Goal: Task Accomplishment & Management: Manage account settings

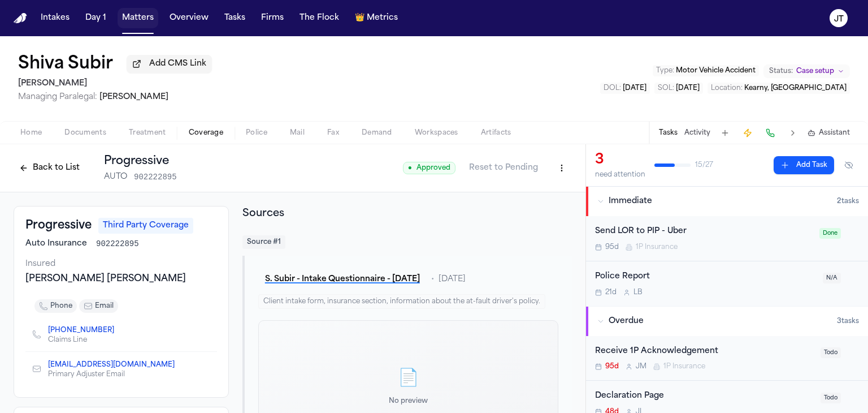
click at [145, 19] on button "Matters" at bounding box center [138, 18] width 41 height 20
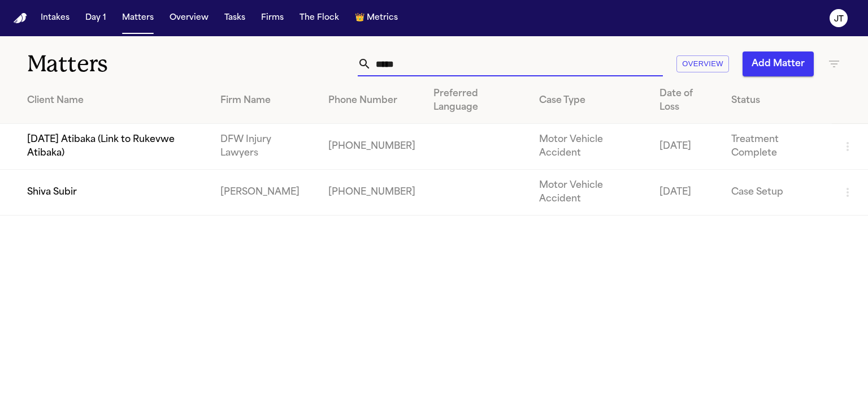
click at [409, 68] on input "*****" at bounding box center [517, 63] width 292 height 25
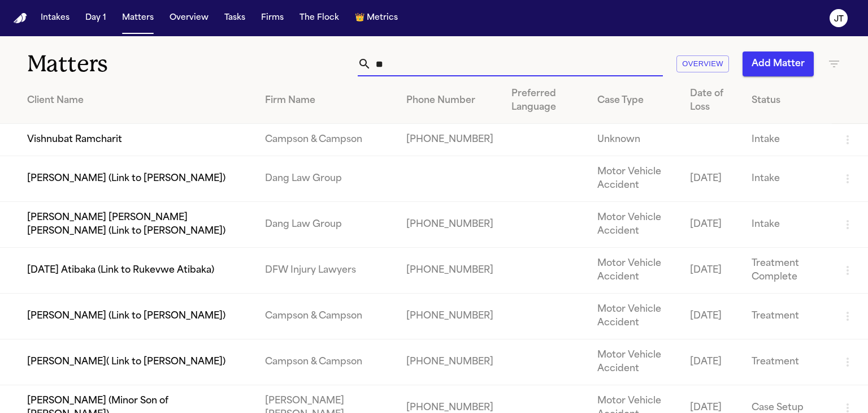
type input "*"
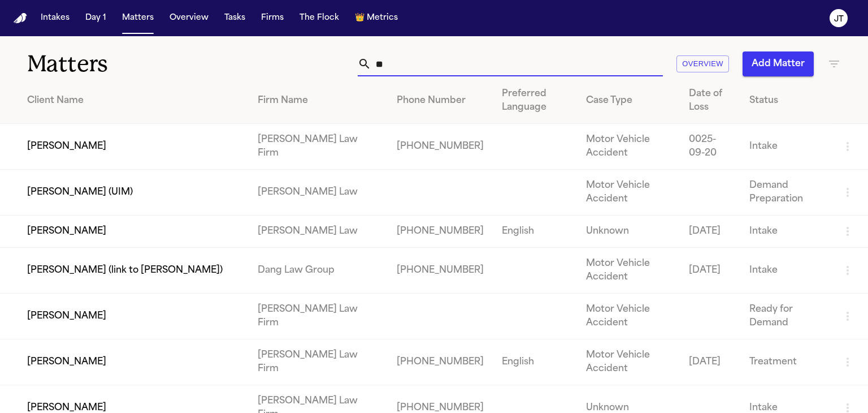
type input "*"
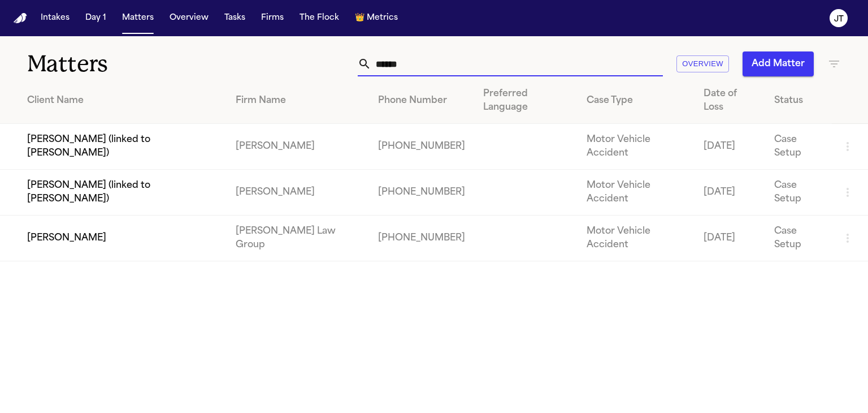
type input "*******"
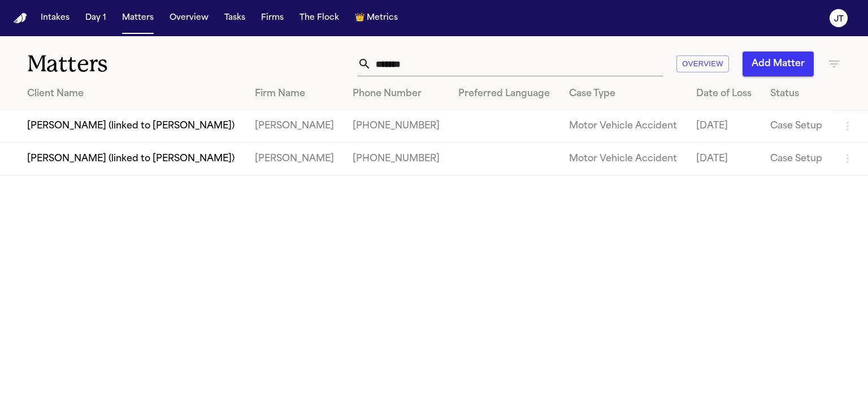
click at [61, 159] on td "[PERSON_NAME] (linked to [PERSON_NAME])" at bounding box center [123, 158] width 246 height 32
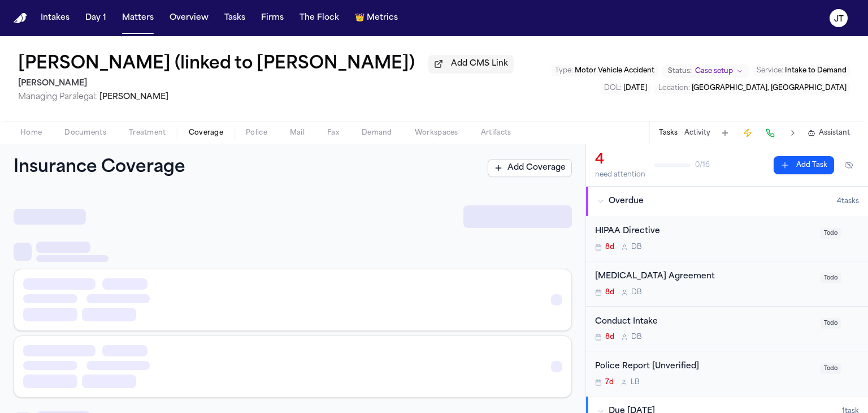
click at [210, 133] on span "Coverage" at bounding box center [206, 132] width 34 height 9
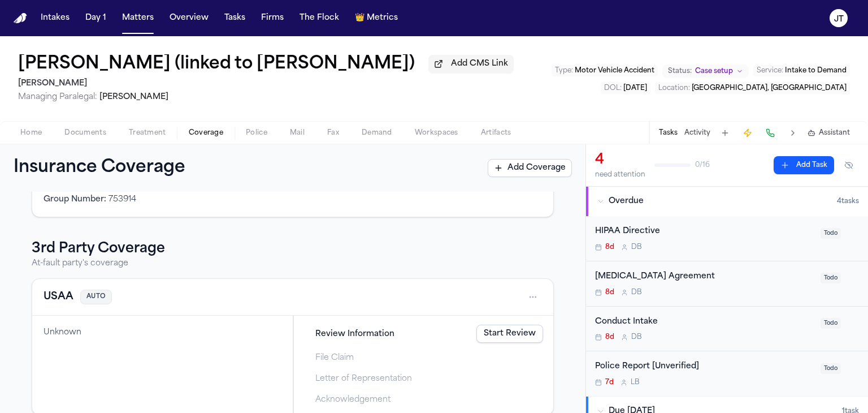
scroll to position [276, 0]
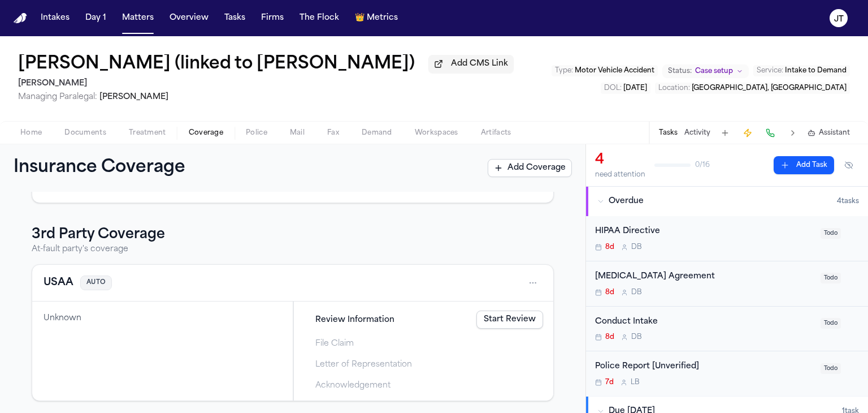
click at [487, 322] on link "Start Review" at bounding box center [509, 319] width 67 height 18
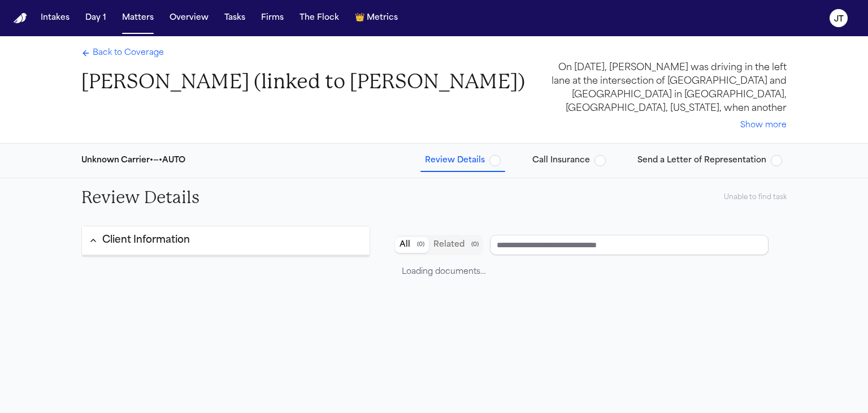
type input "****"
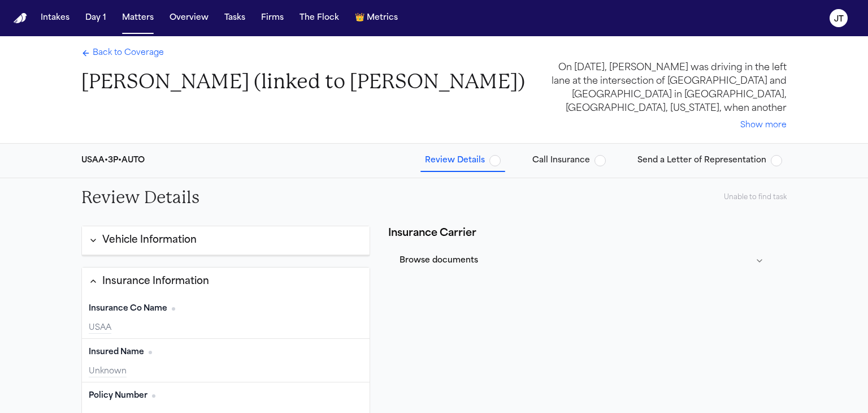
click at [33, 342] on div "Review Details Unable to find task Vehicle Information Insurance Information In…" at bounding box center [434, 364] width 868 height 372
click at [115, 53] on span "Back to Coverage" at bounding box center [128, 52] width 71 height 11
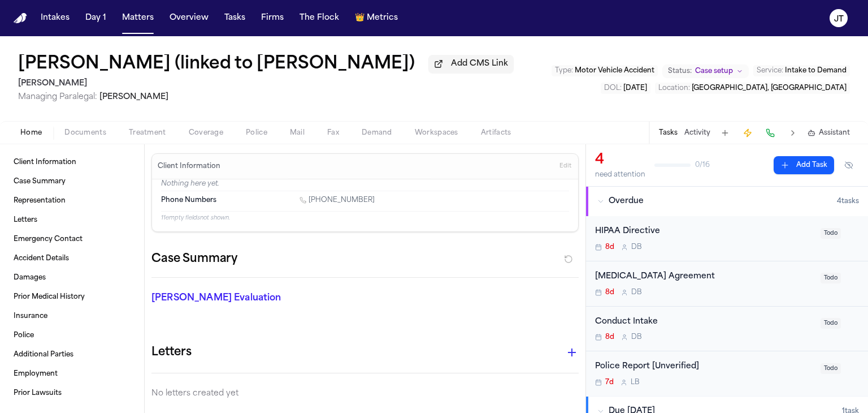
click at [23, 133] on span "Home" at bounding box center [30, 132] width 21 height 9
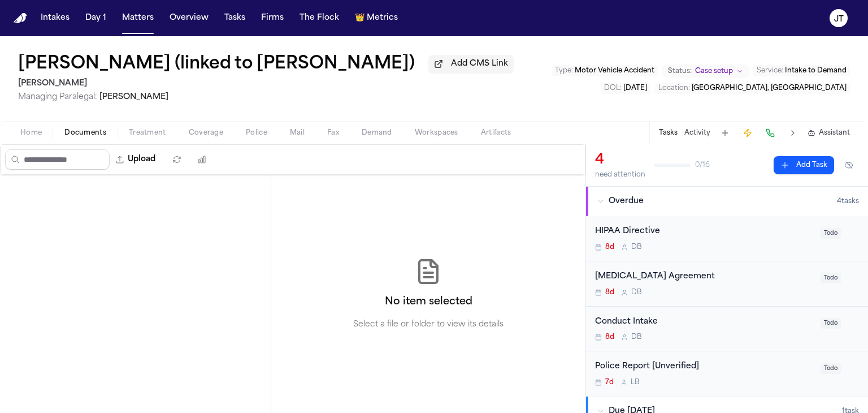
click at [87, 134] on span "Documents" at bounding box center [85, 132] width 42 height 9
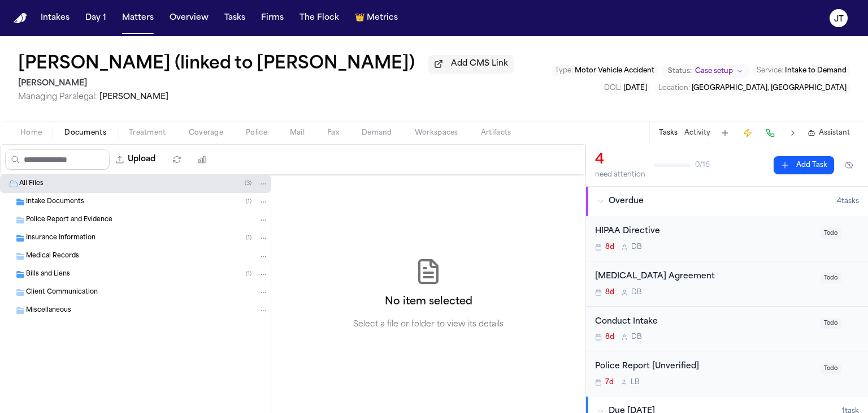
click at [60, 200] on span "Intake Documents" at bounding box center [55, 202] width 58 height 10
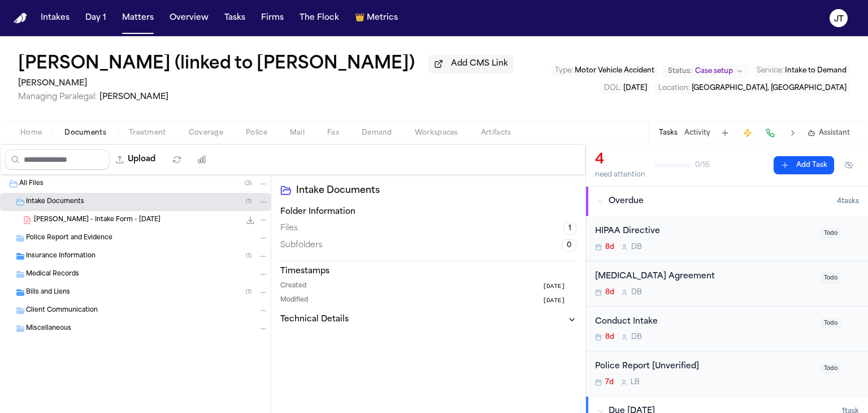
click at [60, 218] on span "[PERSON_NAME] - Intake Form - [DATE]" at bounding box center [97, 220] width 127 height 10
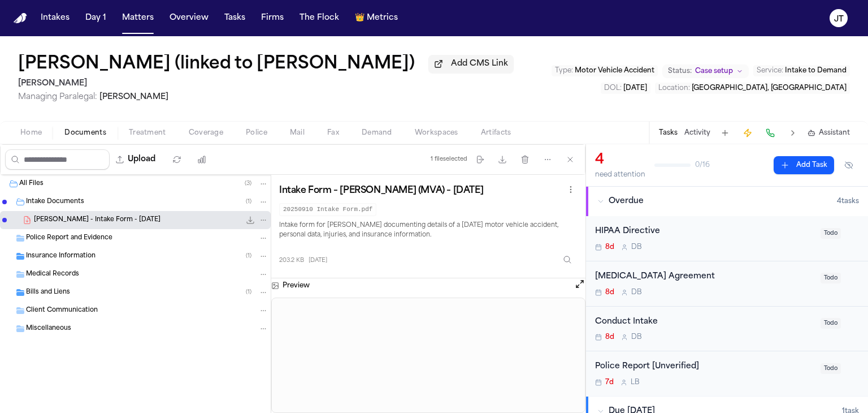
click at [579, 284] on button "Open preview" at bounding box center [579, 283] width 11 height 11
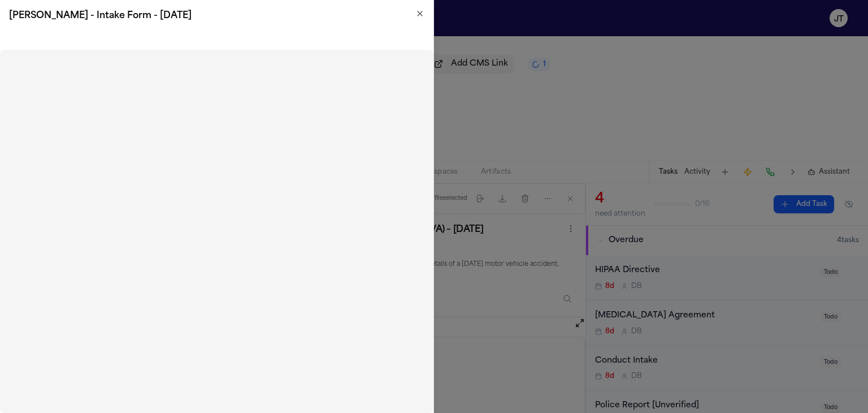
click at [422, 12] on icon "button" at bounding box center [419, 13] width 9 height 9
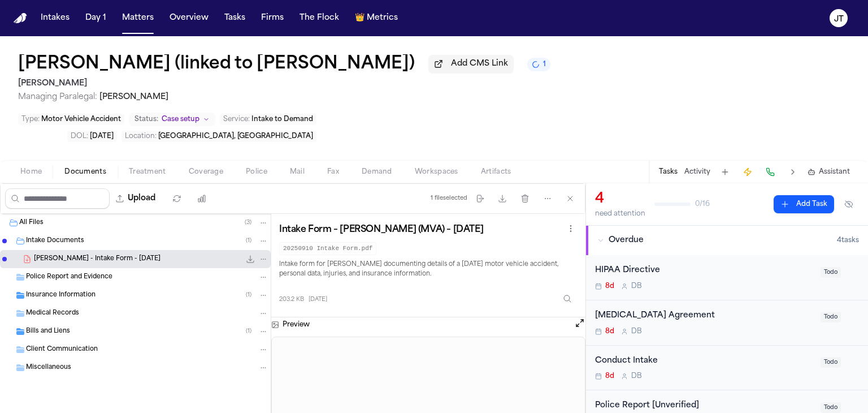
click at [55, 272] on span "Police Report and Evidence" at bounding box center [69, 277] width 86 height 10
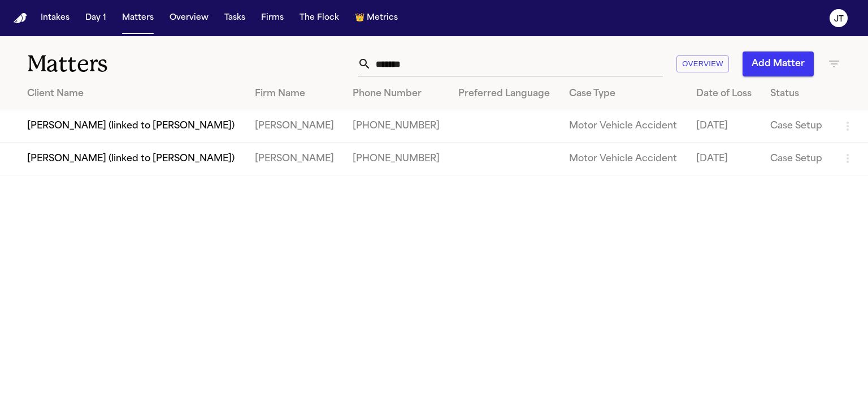
click at [54, 123] on td "[PERSON_NAME] (linked to [PERSON_NAME])" at bounding box center [123, 126] width 246 height 32
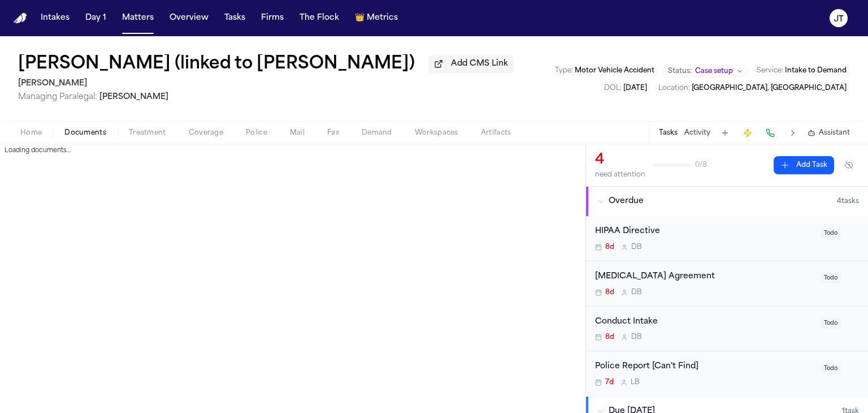
click at [73, 134] on span "Documents" at bounding box center [85, 132] width 42 height 9
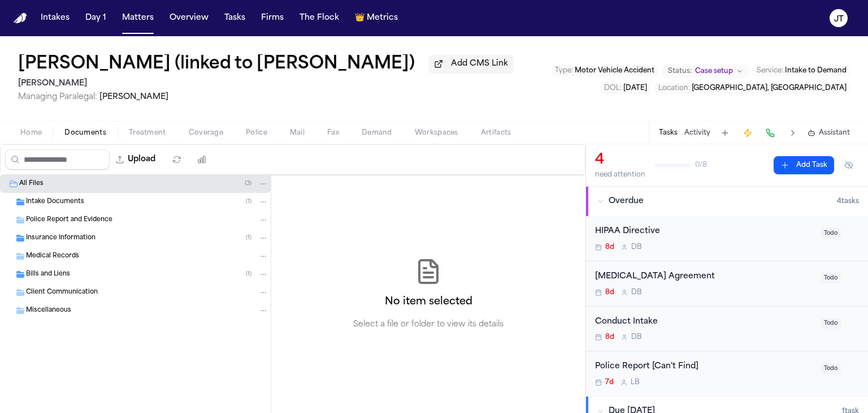
click at [59, 201] on span "Intake Documents" at bounding box center [55, 202] width 58 height 10
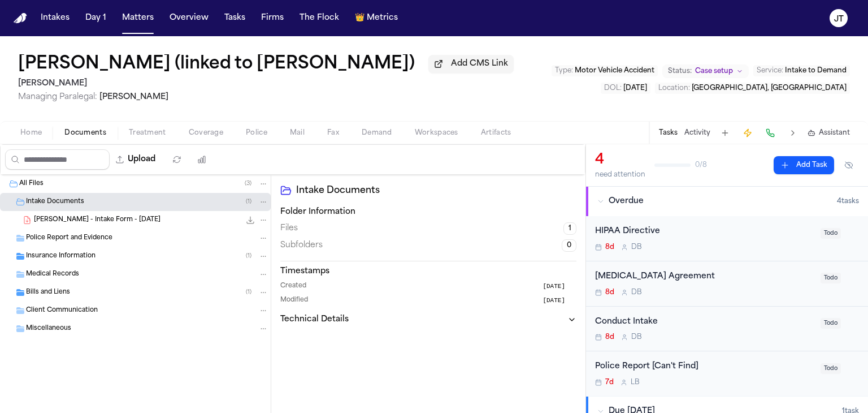
click at [16, 238] on icon "Folder: Police Report and Evidence" at bounding box center [20, 238] width 8 height 7
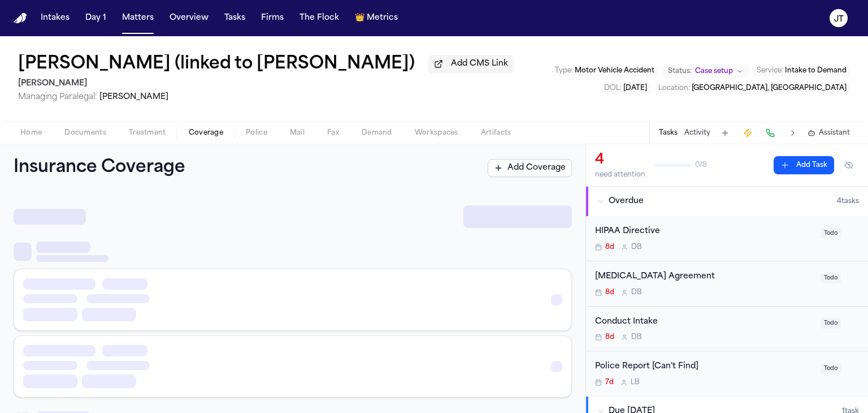
click at [202, 136] on span "Coverage" at bounding box center [206, 132] width 34 height 9
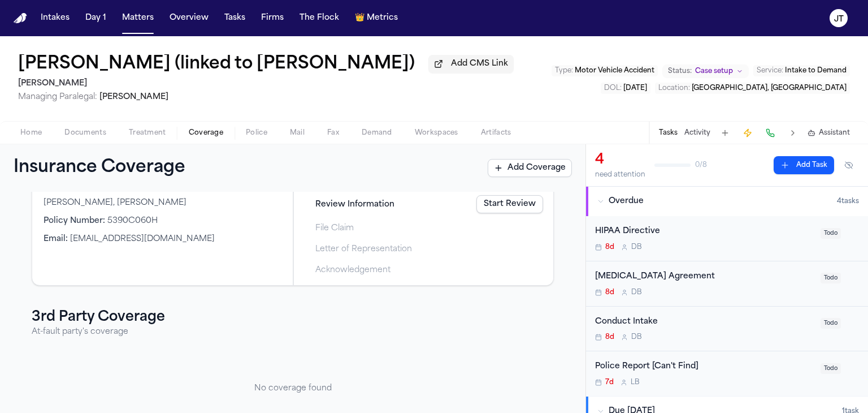
scroll to position [125, 0]
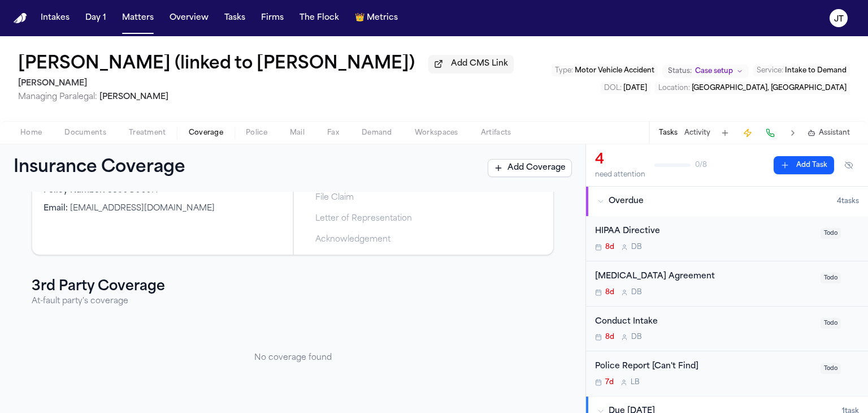
click at [66, 329] on div "No coverage found" at bounding box center [293, 358] width 522 height 84
click at [205, 129] on span "Coverage" at bounding box center [206, 132] width 34 height 9
click at [36, 128] on span "Home" at bounding box center [30, 132] width 21 height 9
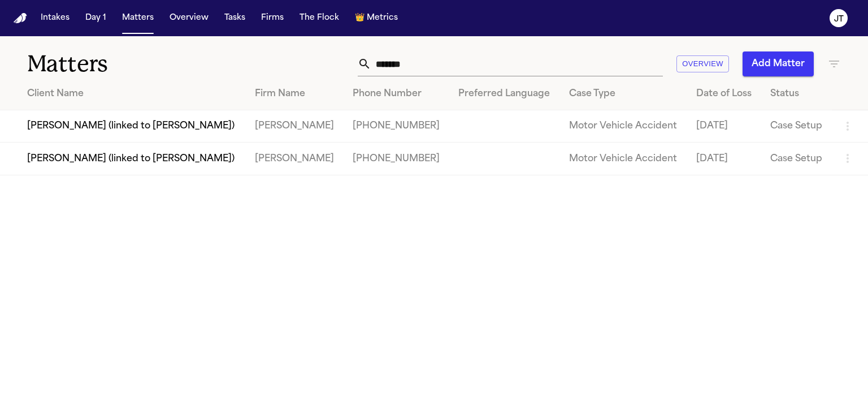
click at [48, 129] on td "[PERSON_NAME] (linked to [PERSON_NAME])" at bounding box center [123, 126] width 246 height 32
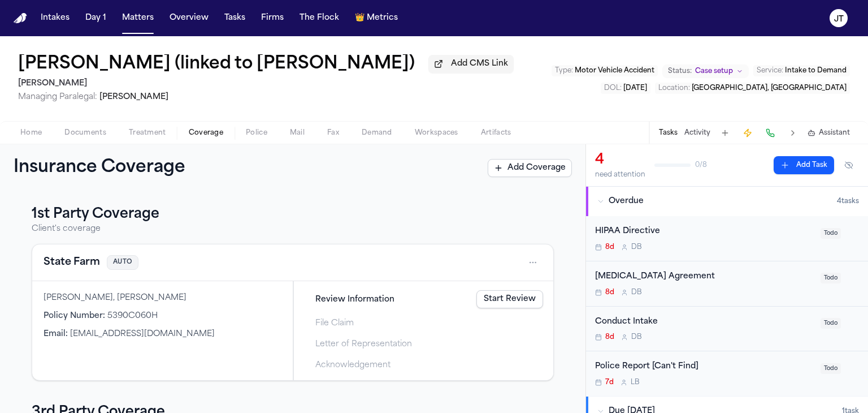
click at [196, 128] on span "Coverage" at bounding box center [206, 132] width 34 height 9
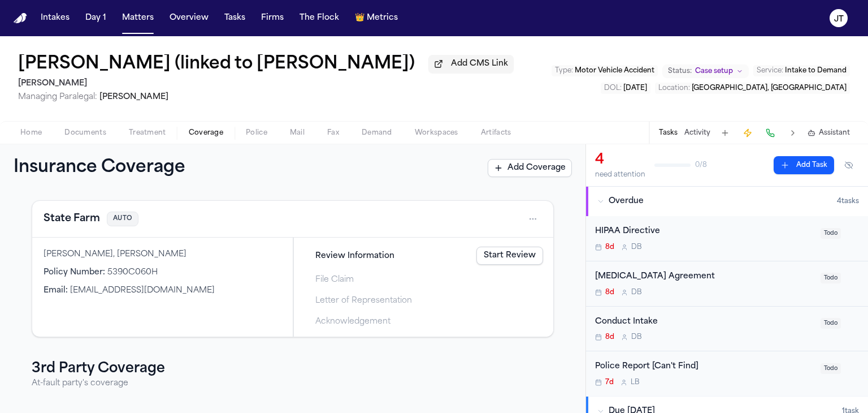
scroll to position [42, 0]
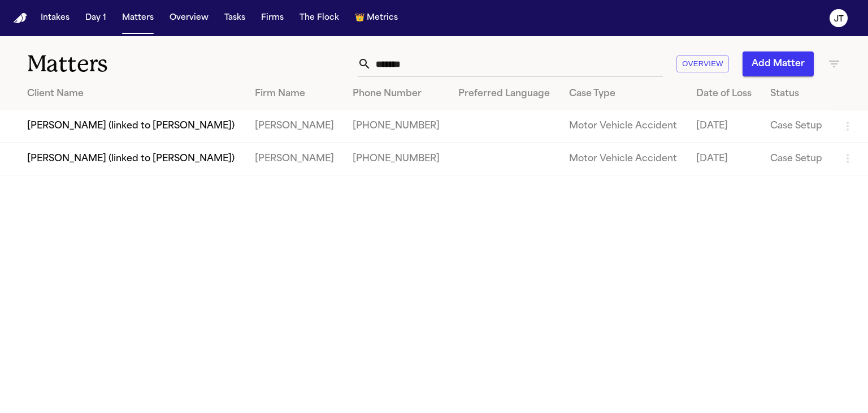
click at [52, 159] on td "[PERSON_NAME] (linked to [PERSON_NAME])" at bounding box center [123, 158] width 246 height 32
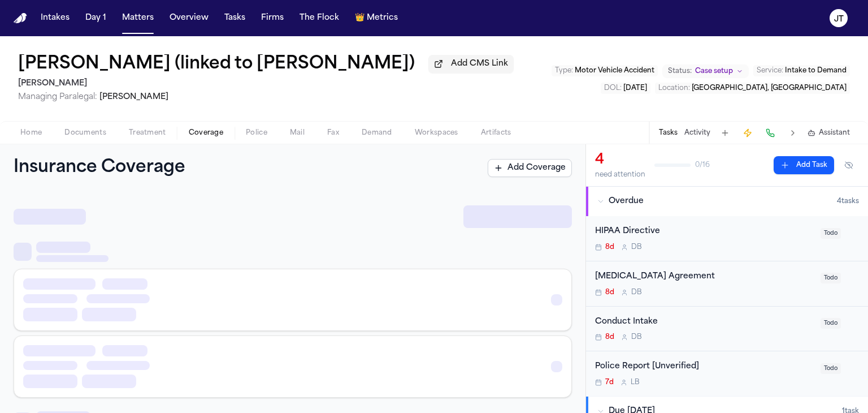
click at [195, 134] on span "Coverage" at bounding box center [206, 132] width 34 height 9
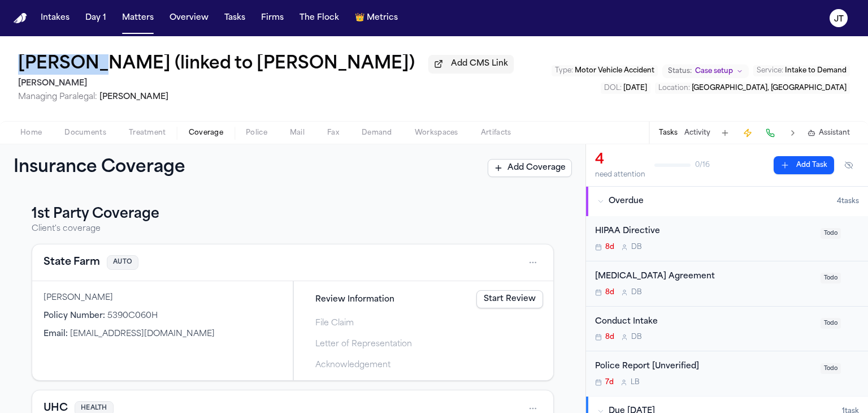
drag, startPoint x: 17, startPoint y: 65, endPoint x: 89, endPoint y: 63, distance: 71.8
click at [89, 63] on div "[PERSON_NAME] (linked to [PERSON_NAME]) Add CMS Link [PERSON_NAME] Managing Par…" at bounding box center [434, 78] width 868 height 85
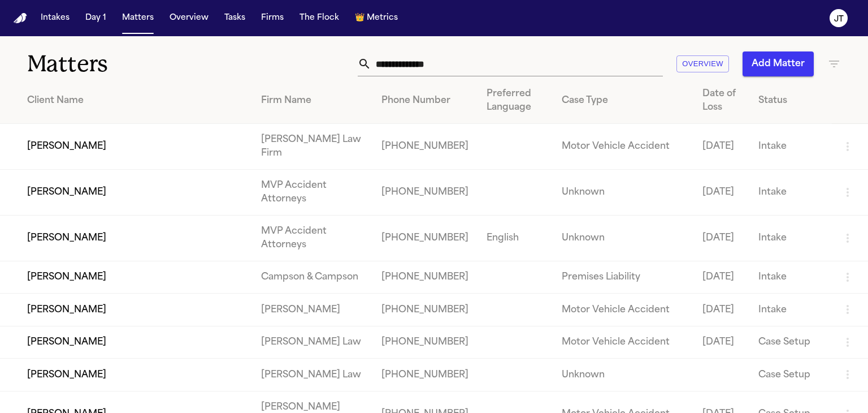
click at [378, 64] on input "text" at bounding box center [517, 63] width 292 height 25
paste input "********"
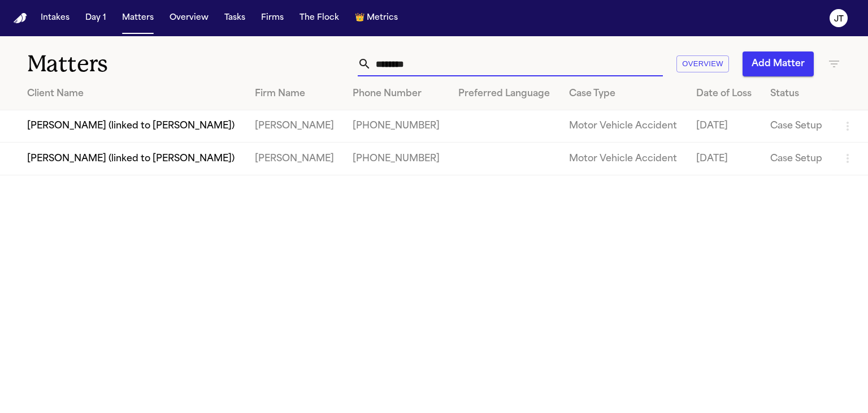
type input "********"
drag, startPoint x: 59, startPoint y: 125, endPoint x: 43, endPoint y: 116, distance: 18.2
click at [43, 116] on td "[PERSON_NAME] (linked to [PERSON_NAME])" at bounding box center [123, 126] width 246 height 32
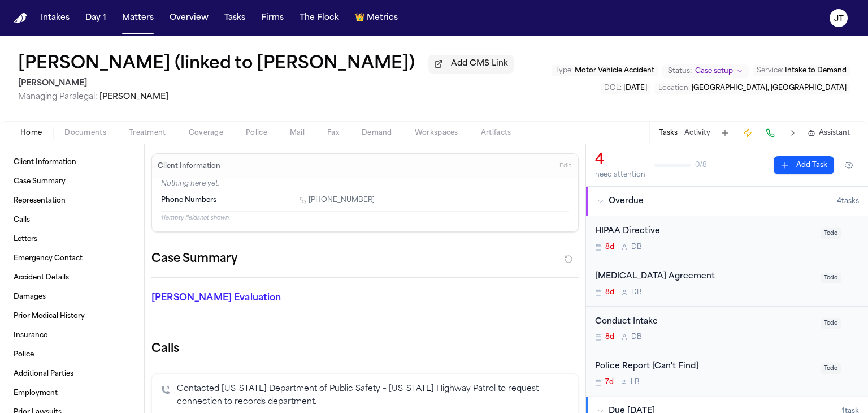
click at [201, 130] on span "Coverage" at bounding box center [206, 132] width 34 height 9
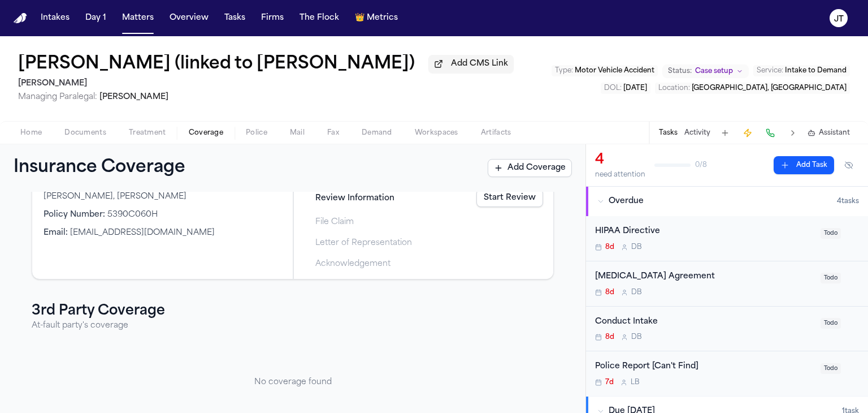
scroll to position [125, 0]
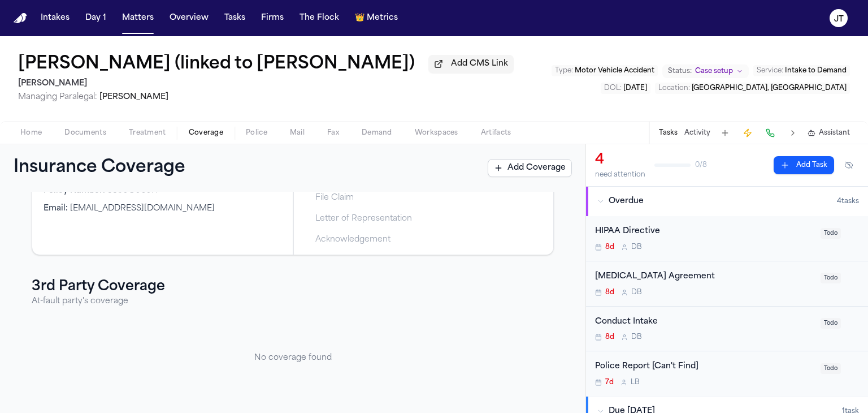
click at [101, 81] on h2 "[PERSON_NAME]" at bounding box center [266, 84] width 496 height 14
click at [235, 64] on h1 "[PERSON_NAME] (linked to [PERSON_NAME])" at bounding box center [216, 64] width 397 height 20
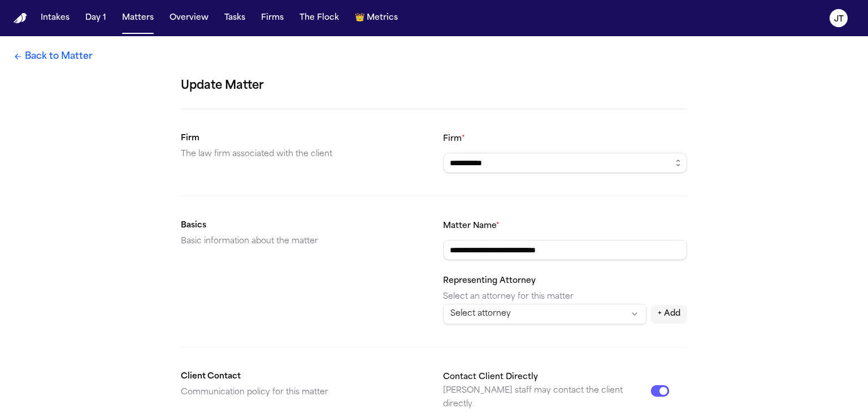
click at [55, 59] on link "Back to Matter" at bounding box center [53, 57] width 79 height 14
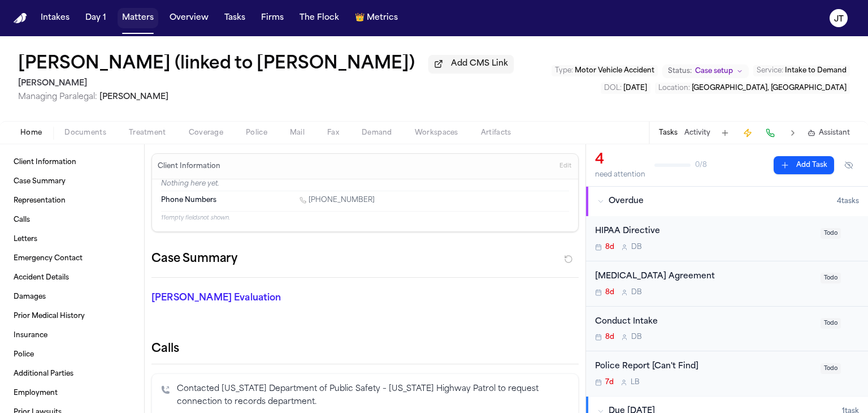
click at [138, 18] on button "Matters" at bounding box center [138, 18] width 41 height 20
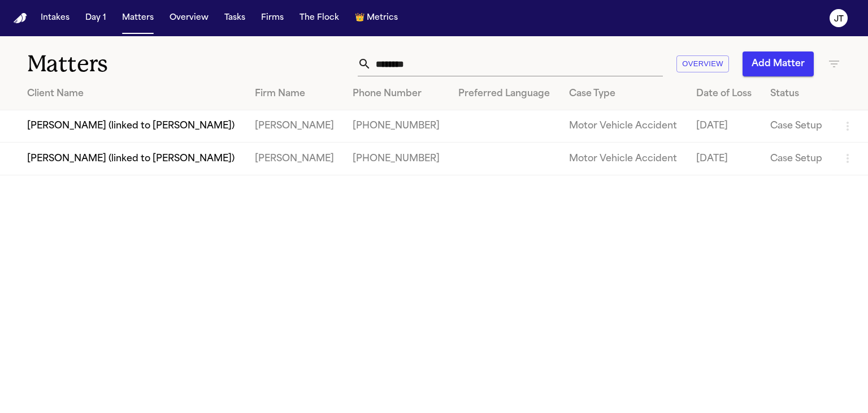
click at [73, 154] on td "[PERSON_NAME] (linked to [PERSON_NAME])" at bounding box center [123, 158] width 246 height 32
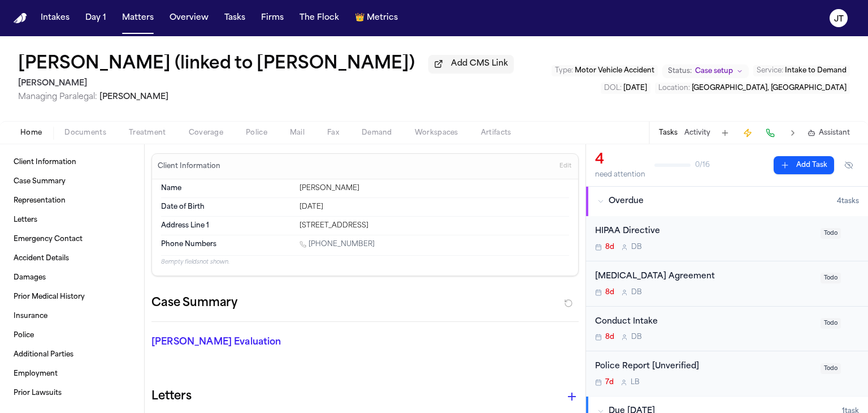
click at [215, 134] on span "Coverage" at bounding box center [206, 132] width 34 height 9
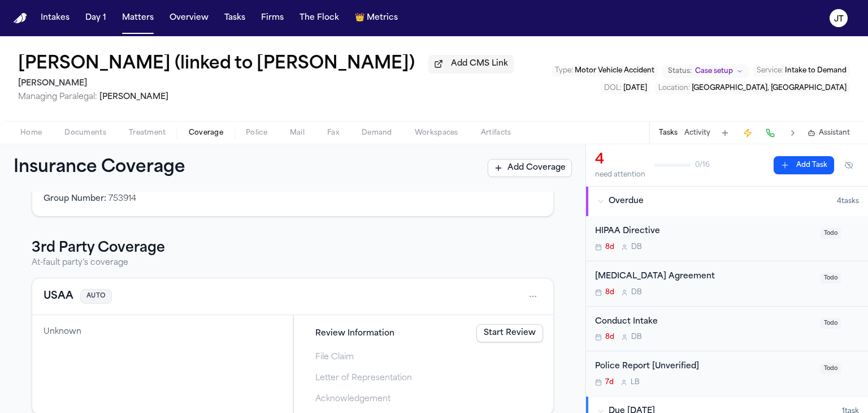
scroll to position [276, 0]
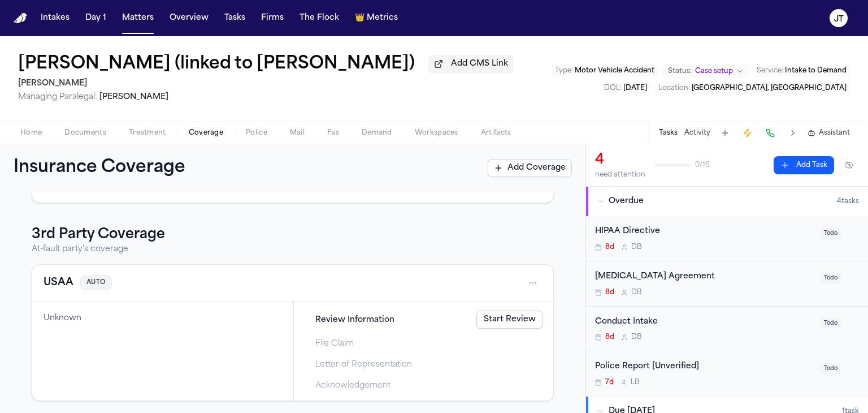
click at [18, 200] on div "1st Party Coverage Client's coverage State Farm AUTO Van Ruiz Policy Number : 5…" at bounding box center [293, 165] width 558 height 472
click at [81, 134] on span "Documents" at bounding box center [85, 132] width 42 height 9
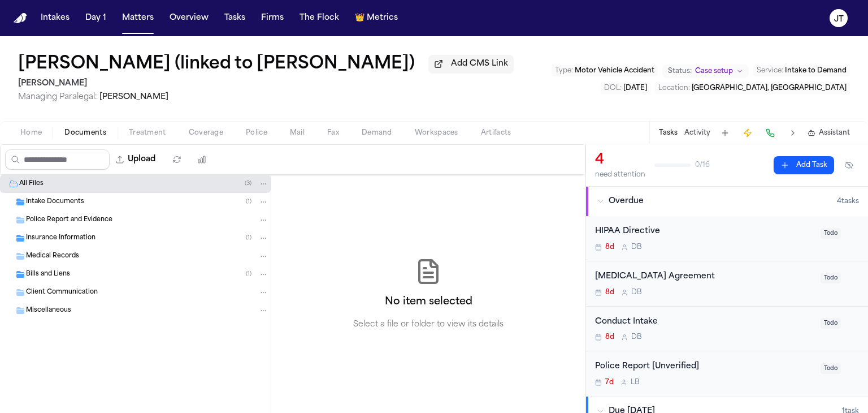
click at [43, 237] on span "Insurance Information" at bounding box center [61, 238] width 70 height 10
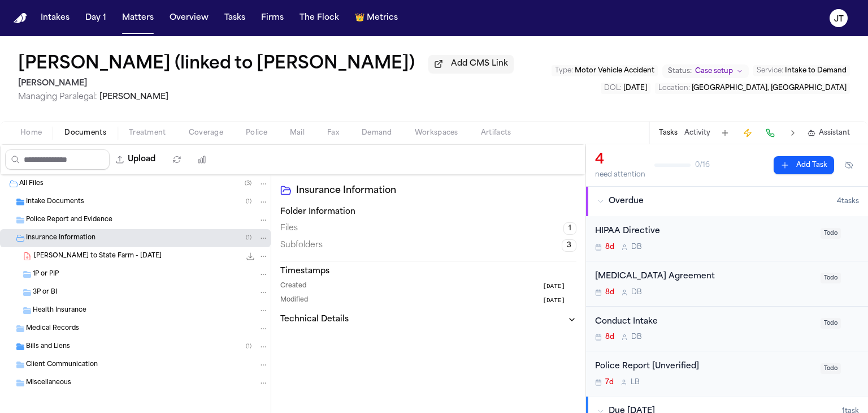
click at [51, 290] on span "3P or BI" at bounding box center [45, 293] width 24 height 10
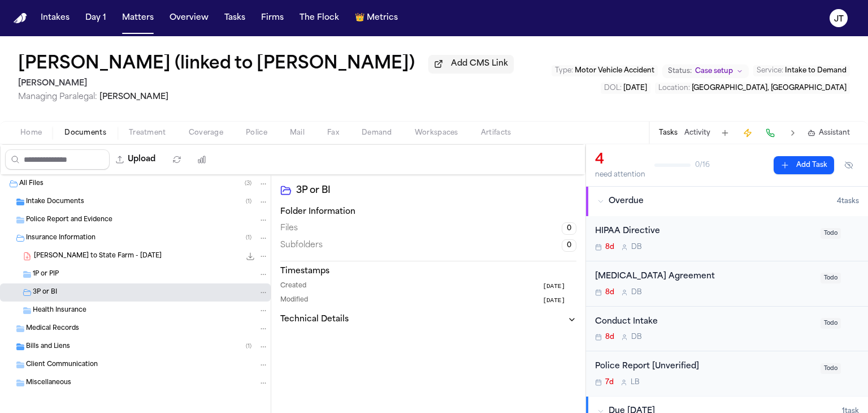
click at [46, 217] on span "Police Report and Evidence" at bounding box center [69, 220] width 86 height 10
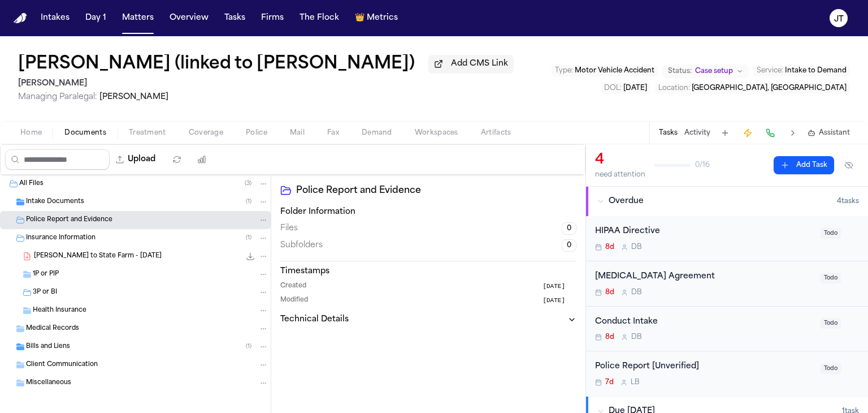
click at [39, 199] on span "Intake Documents" at bounding box center [55, 202] width 58 height 10
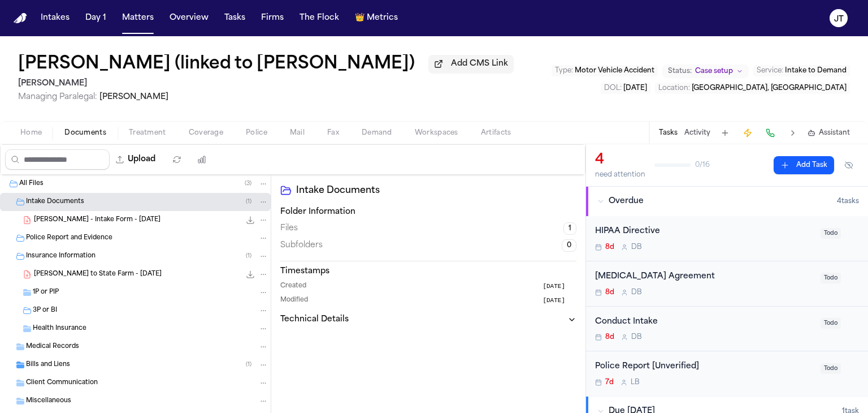
click at [197, 135] on span "Coverage" at bounding box center [206, 132] width 34 height 9
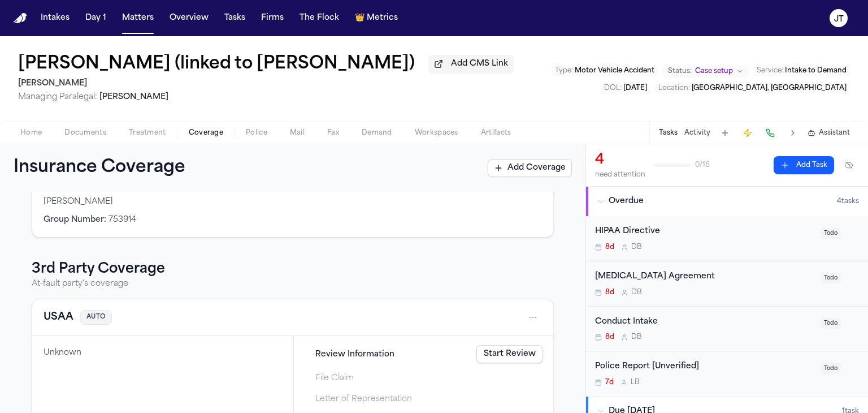
scroll to position [250, 0]
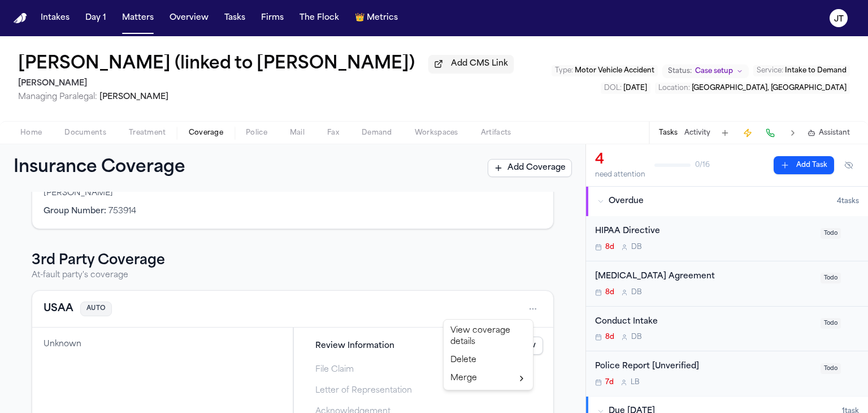
click at [524, 310] on html "Intakes Day 1 Matters Overview Tasks Firms The Flock 👑 Metrics JT Van Ruiz (lin…" at bounding box center [434, 206] width 868 height 413
click at [455, 344] on div "View coverage details" at bounding box center [488, 336] width 85 height 29
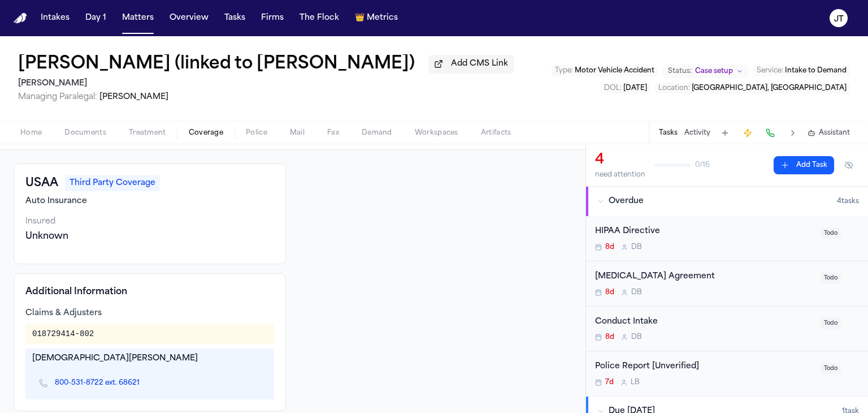
scroll to position [42, 0]
click at [88, 380] on link "800-531-8722 ext. 68621" at bounding box center [97, 383] width 85 height 9
click at [769, 129] on button at bounding box center [770, 133] width 16 height 16
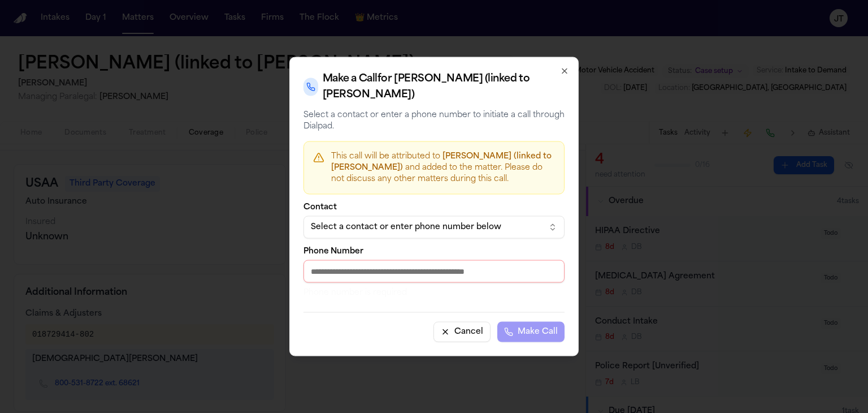
click at [506, 222] on div "Select a contact or enter phone number below" at bounding box center [425, 227] width 228 height 11
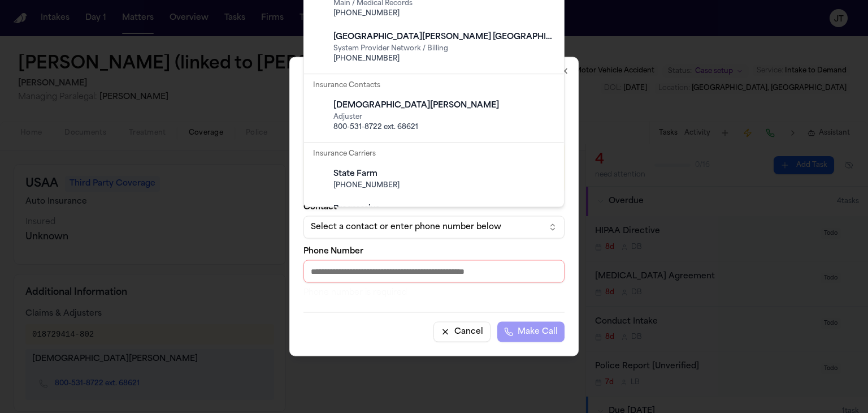
scroll to position [109, 0]
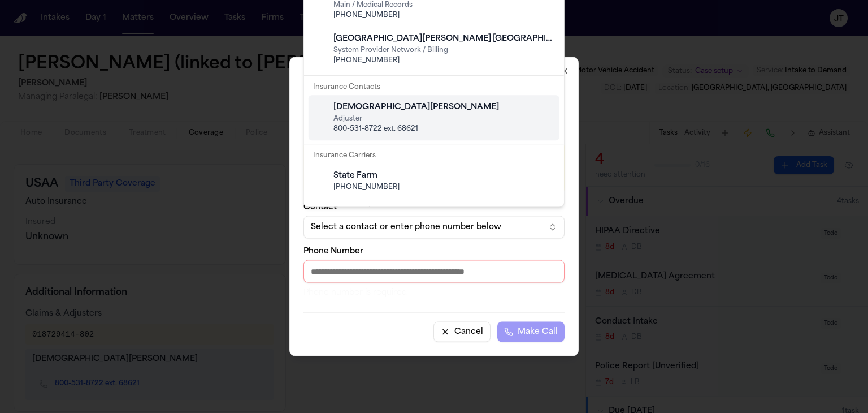
click at [439, 98] on div "Jesus Rendon Adjuster 800-531-8722 ext. 68621" at bounding box center [443, 117] width 224 height 41
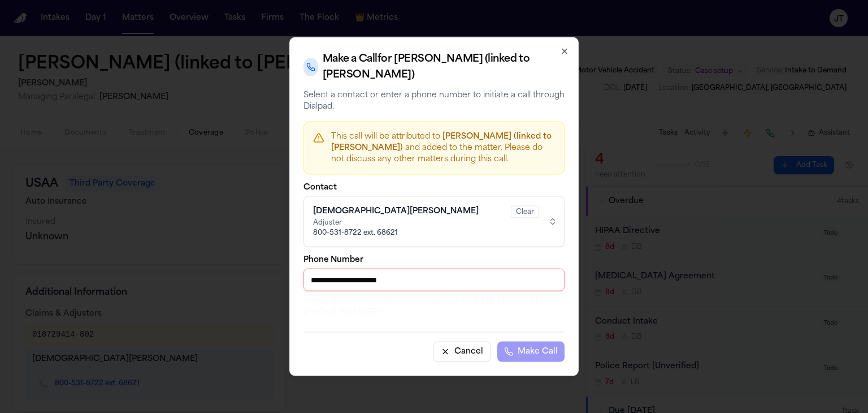
drag, startPoint x: 417, startPoint y: 272, endPoint x: 369, endPoint y: 272, distance: 48.0
click at [369, 272] on input "**********" at bounding box center [433, 279] width 261 height 23
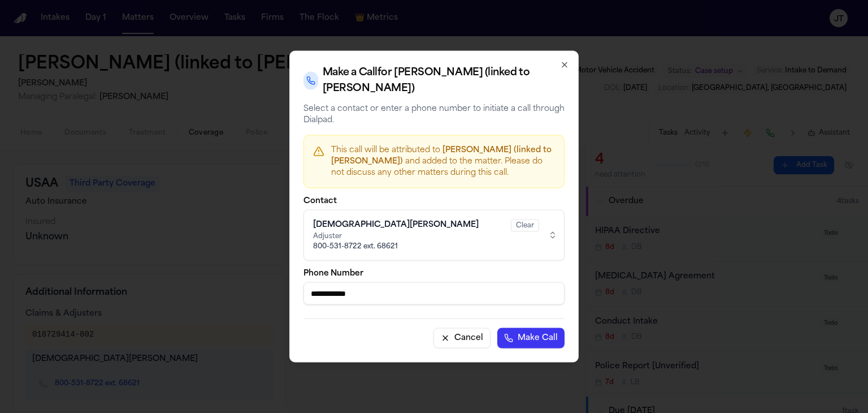
type input "**********"
click at [524, 329] on button "Make Call" at bounding box center [530, 338] width 67 height 20
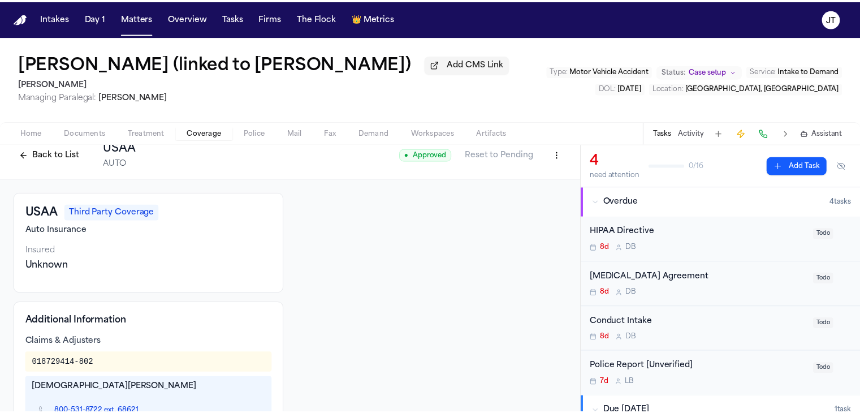
scroll to position [0, 0]
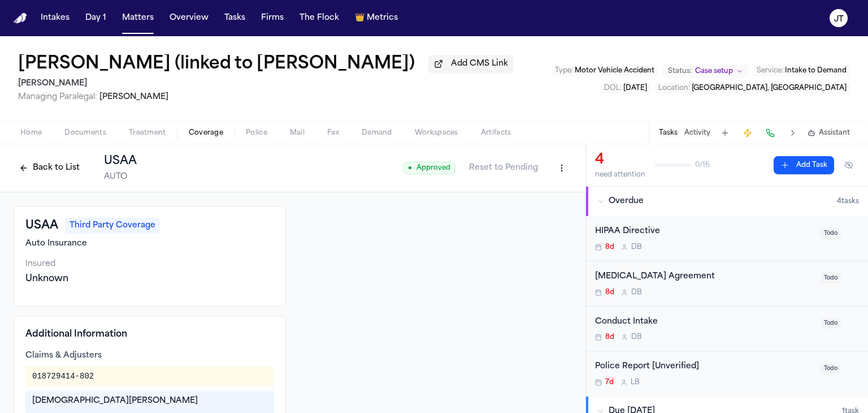
click at [552, 165] on html "Intakes Day 1 Matters Overview Tasks Firms The Flock 👑 Metrics JT Van Ruiz (lin…" at bounding box center [434, 206] width 868 height 413
click at [507, 193] on div "Edit Coverage" at bounding box center [514, 192] width 95 height 18
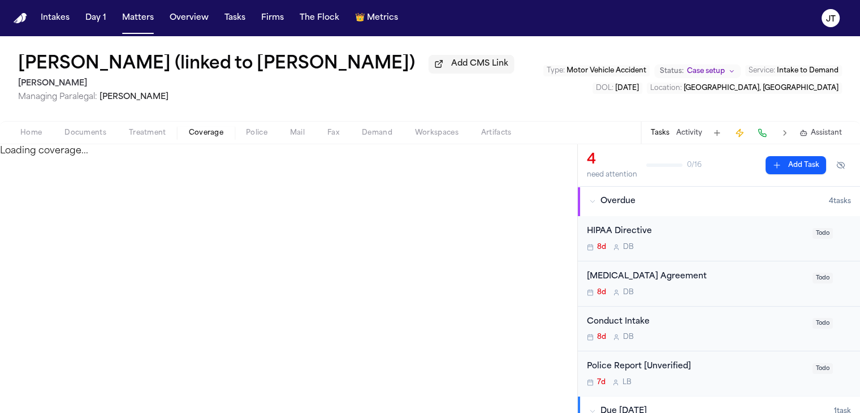
select select "**********"
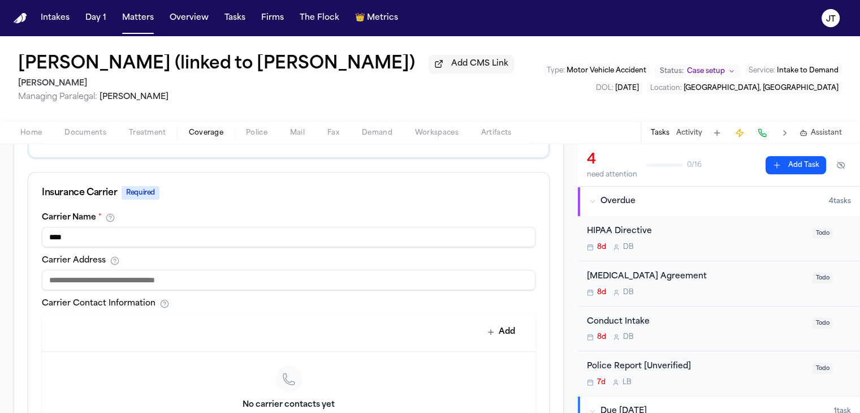
scroll to position [396, 0]
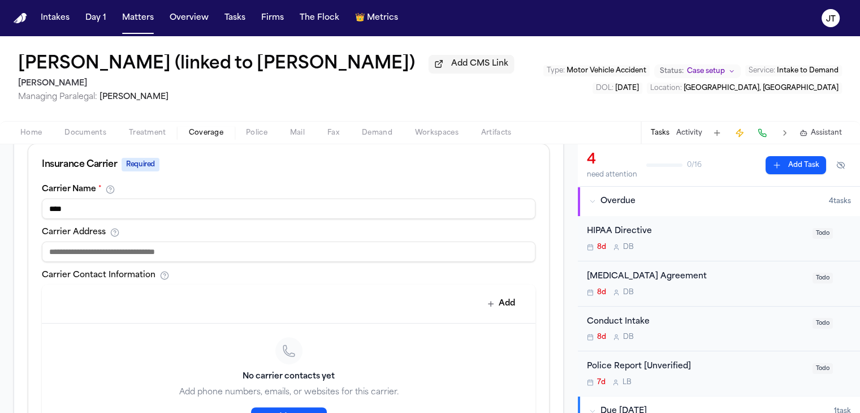
click at [53, 244] on input at bounding box center [288, 251] width 493 height 20
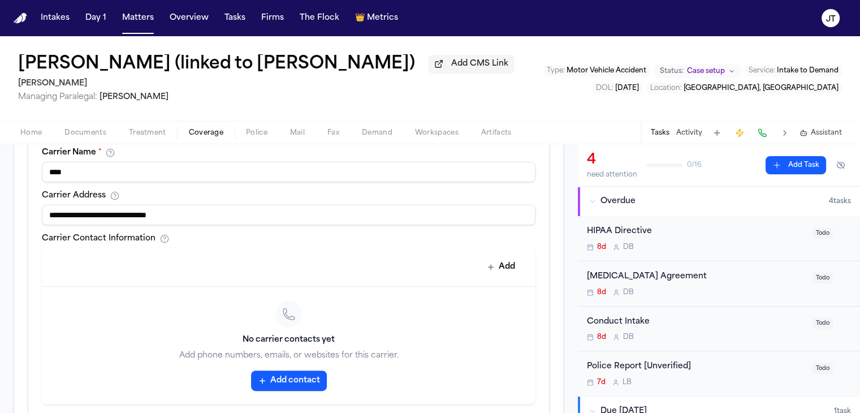
scroll to position [452, 0]
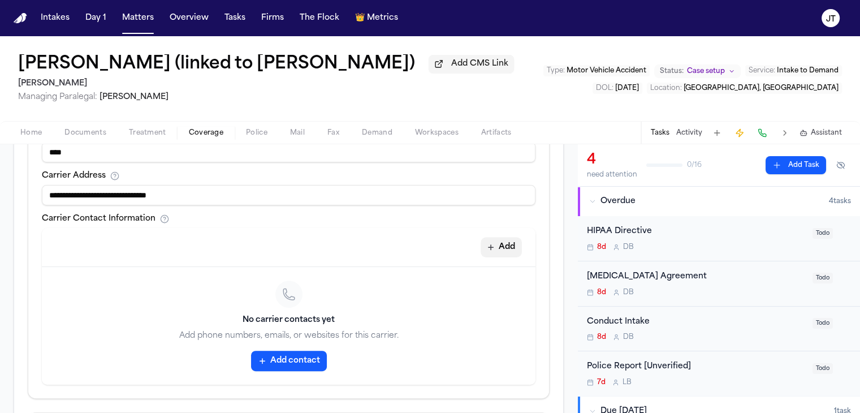
type input "**********"
click at [494, 237] on button "Add" at bounding box center [500, 247] width 41 height 20
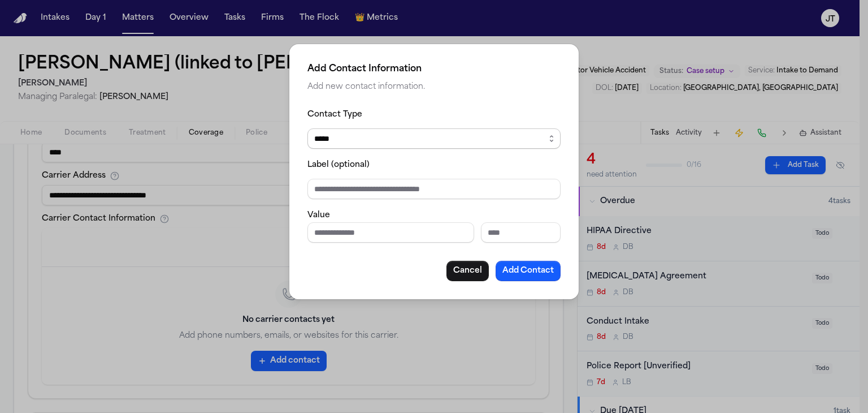
click at [373, 142] on select "***** ***** ******* *** *****" at bounding box center [433, 138] width 253 height 20
select select "***"
click at [307, 128] on select "***** ***** ******* *** *****" at bounding box center [433, 138] width 253 height 20
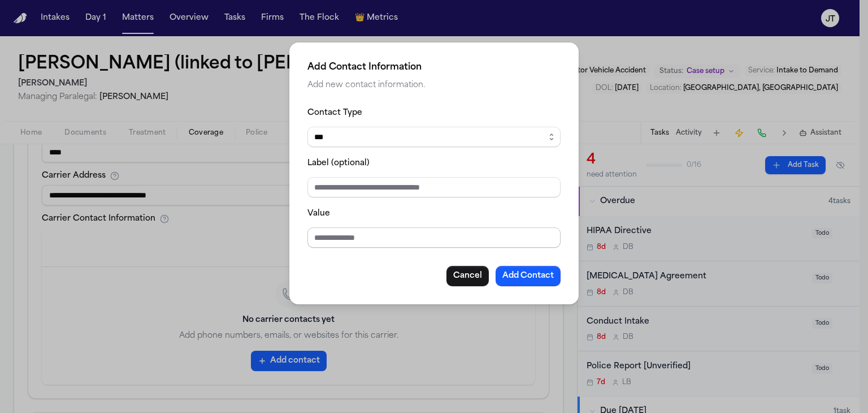
click at [341, 234] on input "Value" at bounding box center [433, 237] width 253 height 20
type input "*"
type input "**********"
click at [523, 272] on button "Add Contact" at bounding box center [528, 276] width 65 height 20
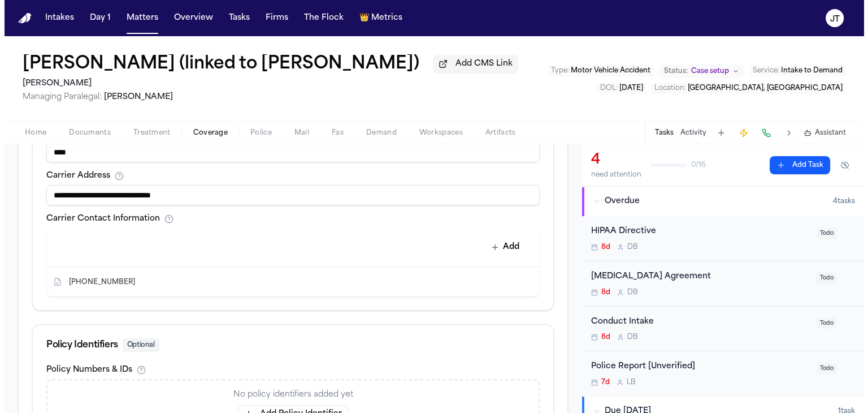
scroll to position [548, 0]
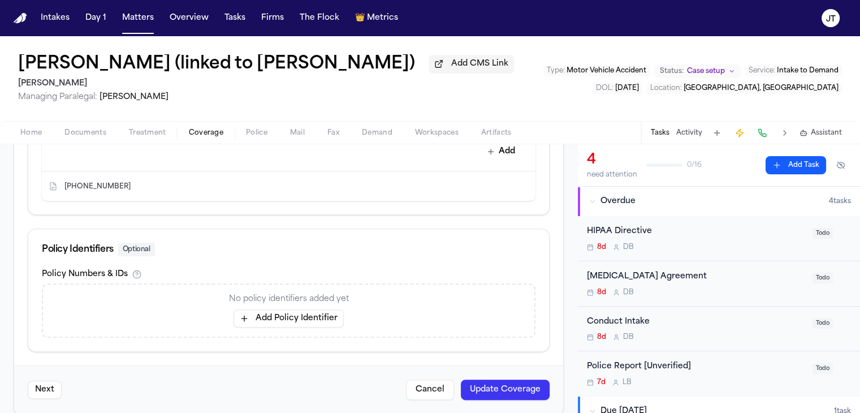
click at [484, 379] on button "Update Coverage" at bounding box center [505, 389] width 89 height 20
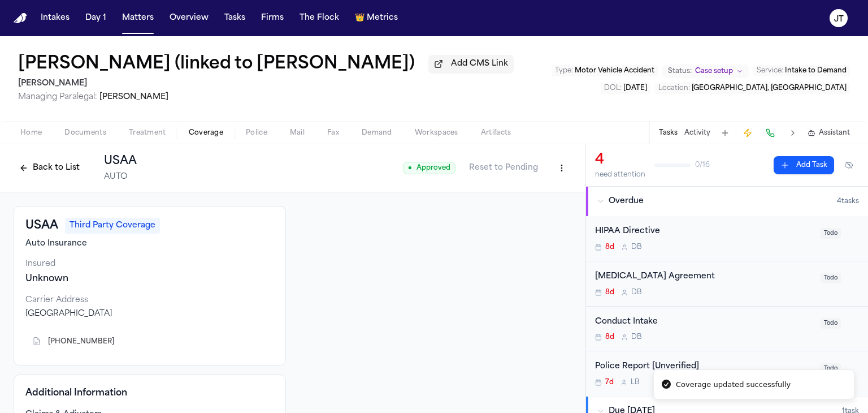
click at [51, 161] on button "Back to List" at bounding box center [50, 168] width 72 height 18
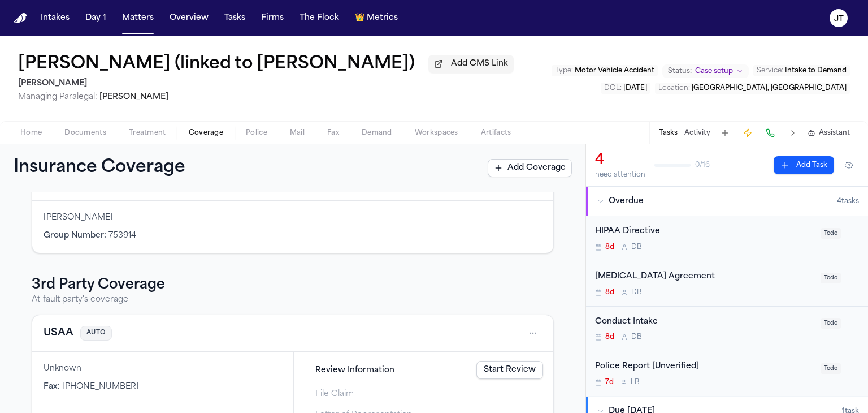
scroll to position [276, 0]
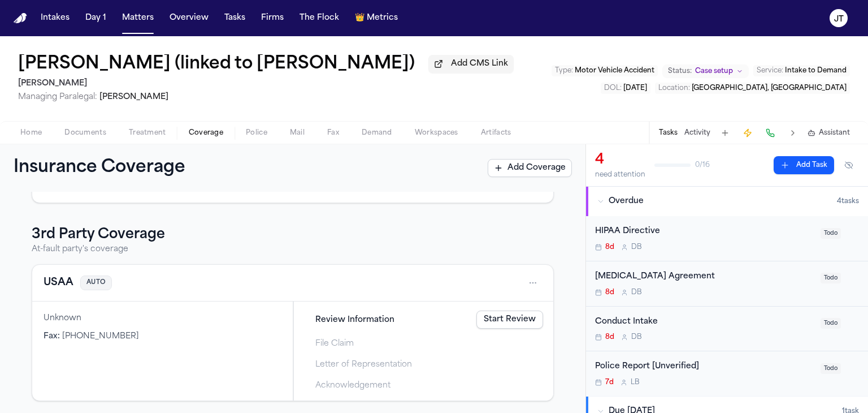
click at [479, 321] on link "Start Review" at bounding box center [509, 319] width 67 height 18
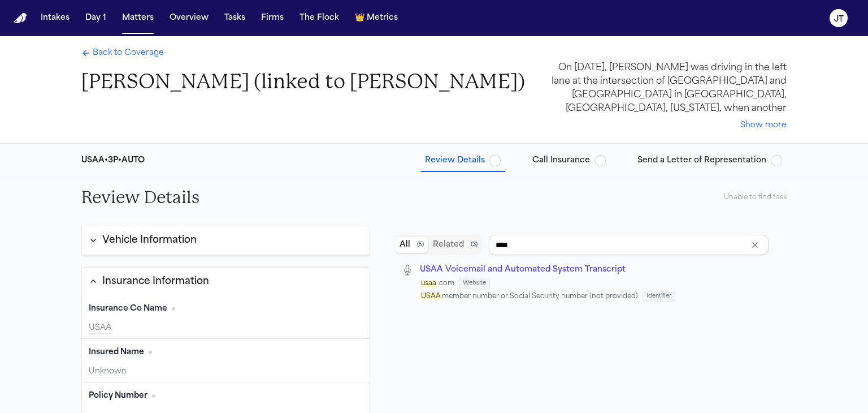
click at [501, 162] on span "button" at bounding box center [494, 160] width 11 height 11
click at [500, 163] on span "button" at bounding box center [494, 160] width 11 height 11
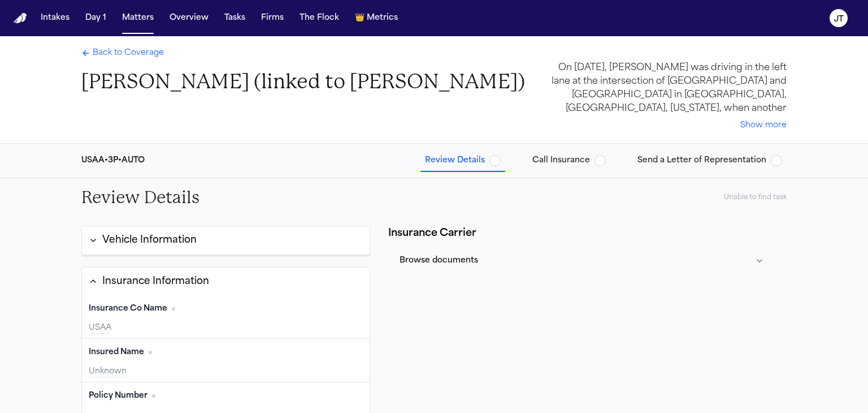
click at [500, 161] on span "button" at bounding box center [494, 160] width 11 height 11
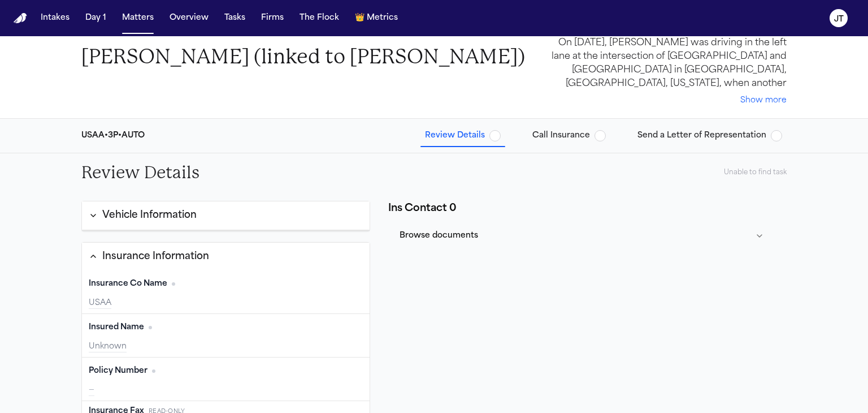
scroll to position [24, 0]
click at [95, 213] on icon "button" at bounding box center [93, 215] width 9 height 9
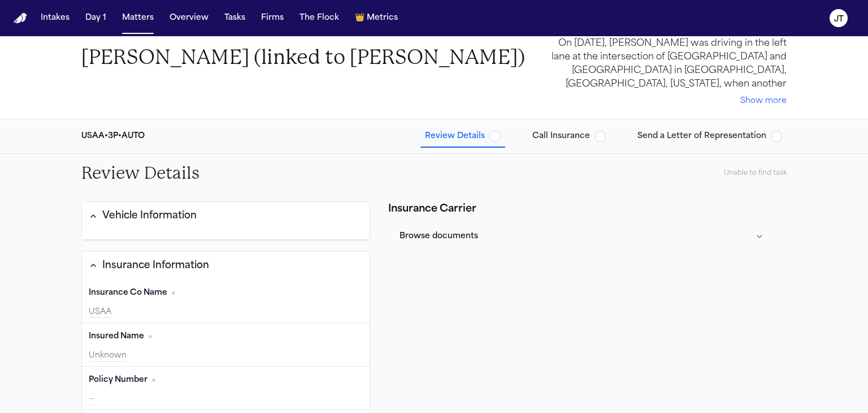
click at [95, 213] on icon "button" at bounding box center [93, 215] width 9 height 9
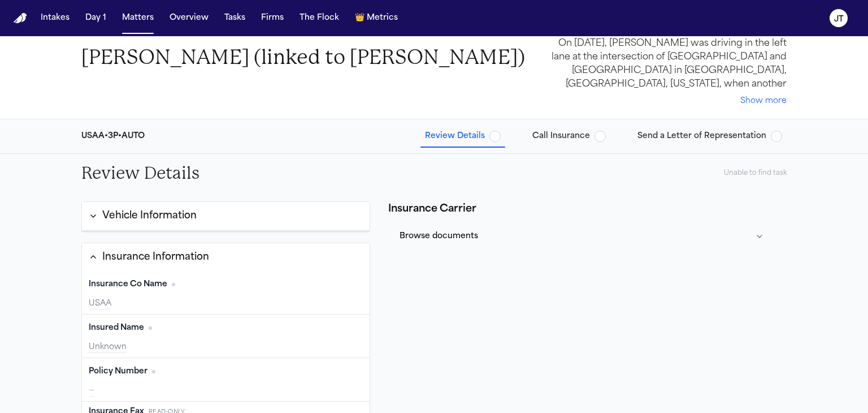
click at [92, 255] on icon "button" at bounding box center [93, 256] width 9 height 9
click at [92, 255] on icon "button" at bounding box center [93, 256] width 5 height 2
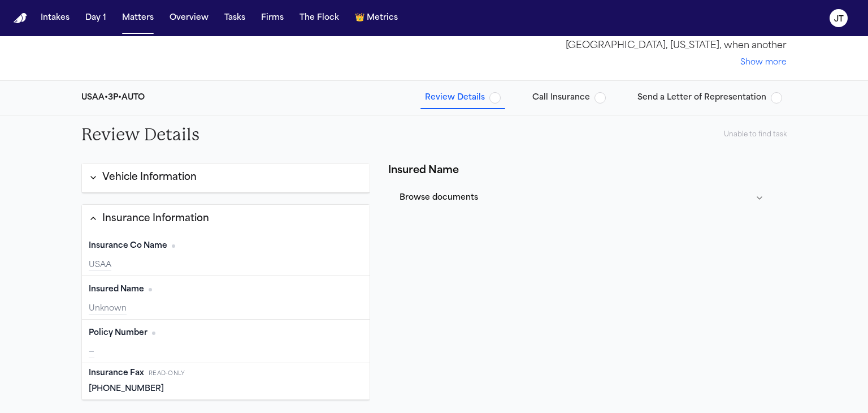
scroll to position [0, 0]
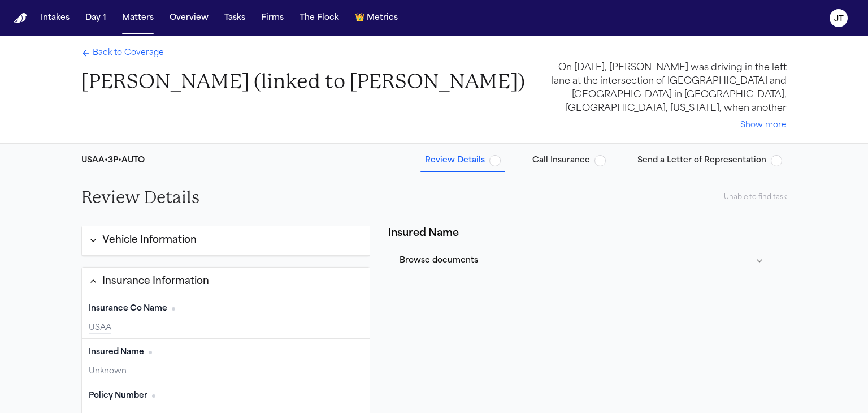
click at [601, 161] on span "button" at bounding box center [600, 160] width 11 height 11
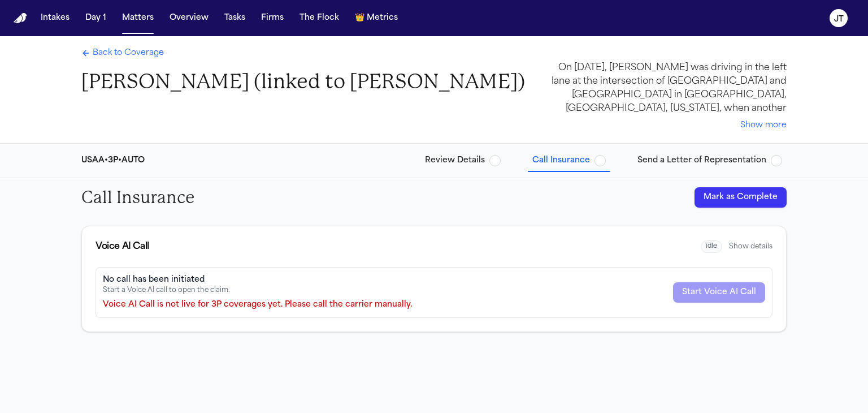
click at [753, 195] on button "Mark as Complete" at bounding box center [741, 197] width 92 height 20
click at [705, 159] on span "Send a Letter of Representation" at bounding box center [701, 160] width 129 height 11
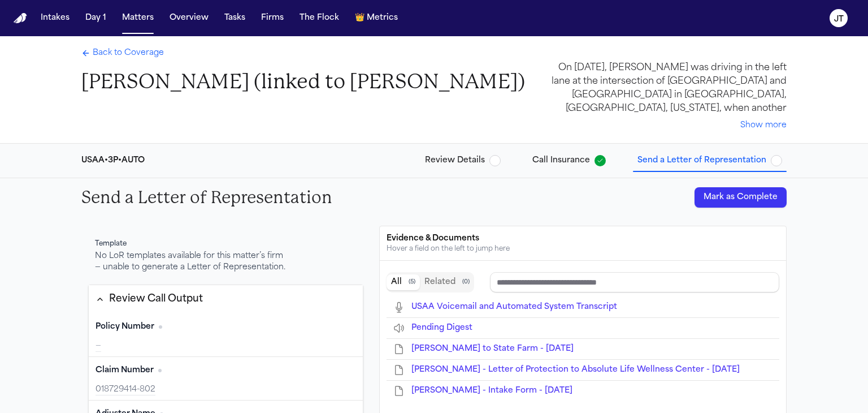
scroll to position [113, 0]
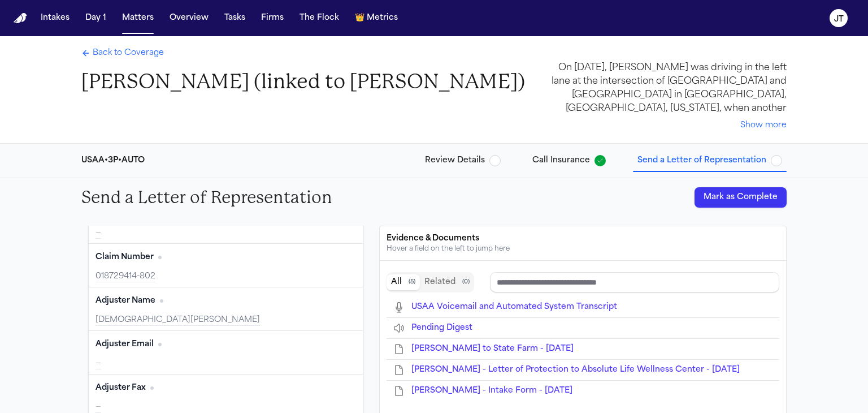
type input "**********"
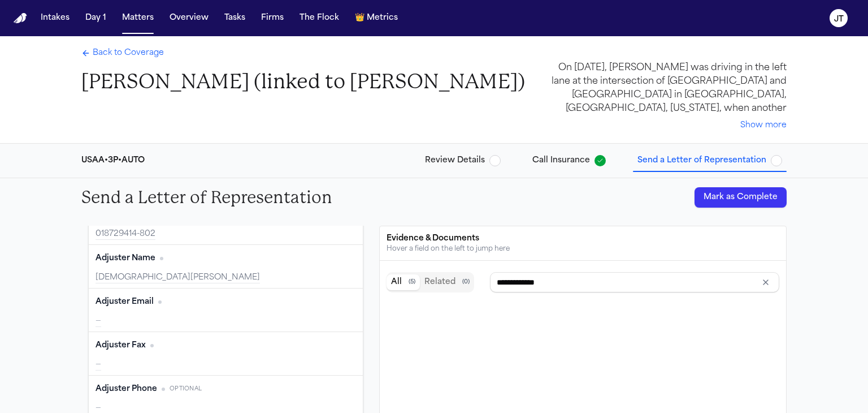
scroll to position [166, 0]
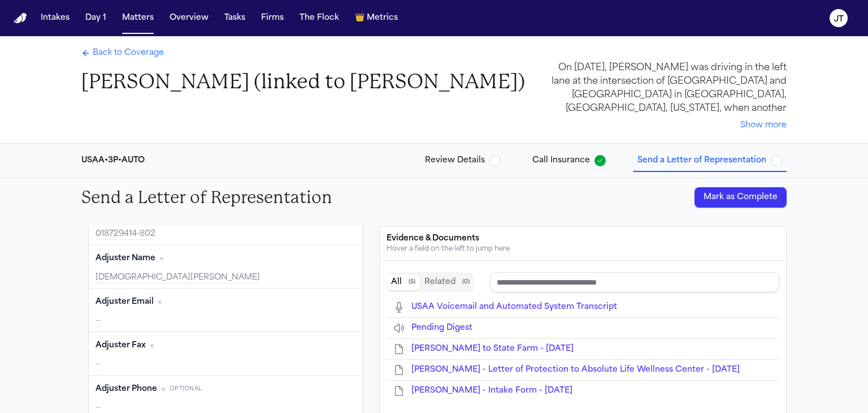
click at [333, 346] on button "Edit" at bounding box center [342, 345] width 28 height 18
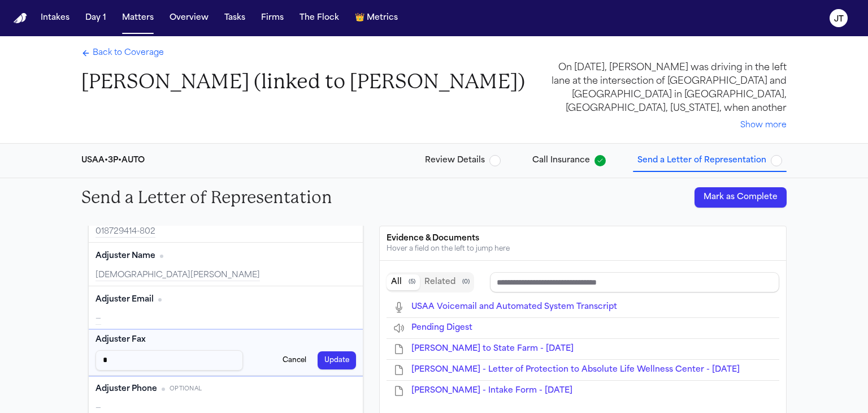
scroll to position [159, 0]
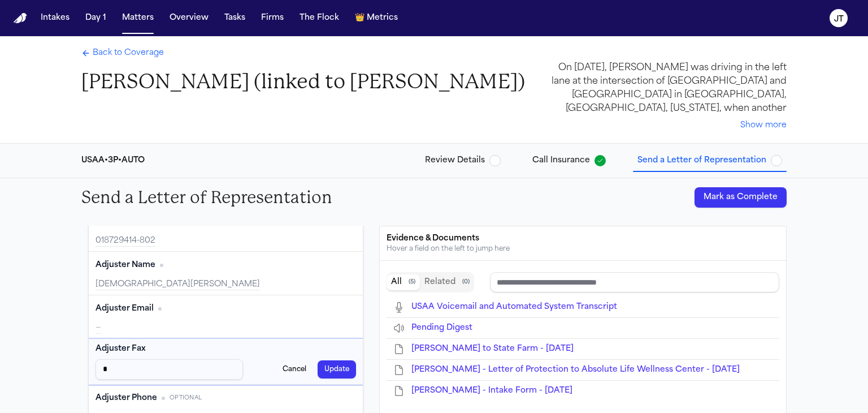
type input "**"
type input "***"
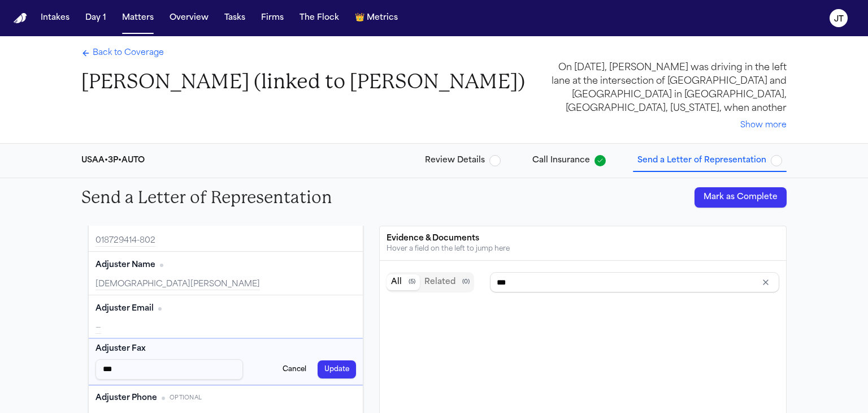
type input "****"
type input "*****"
type input "******"
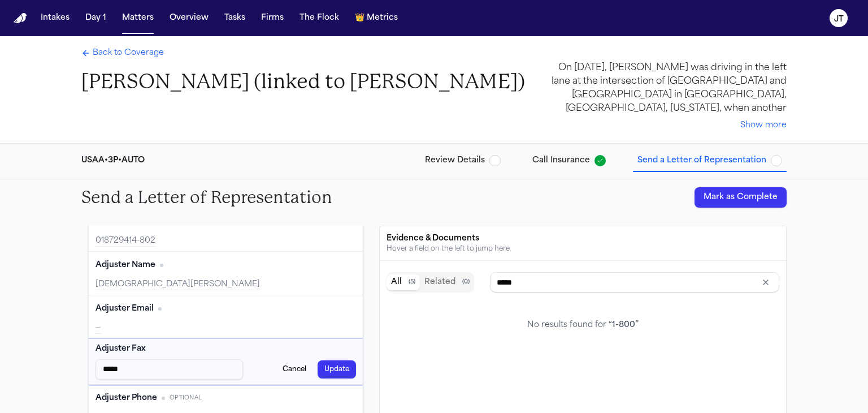
type input "******"
type input "*******"
type input "********"
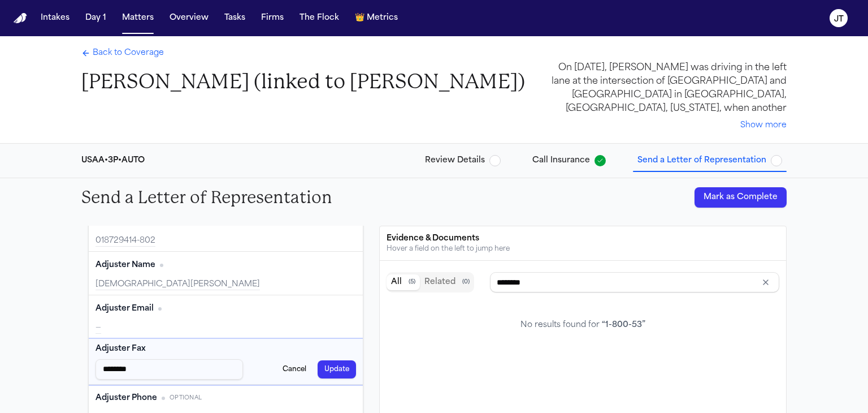
type input "*********"
type input "**********"
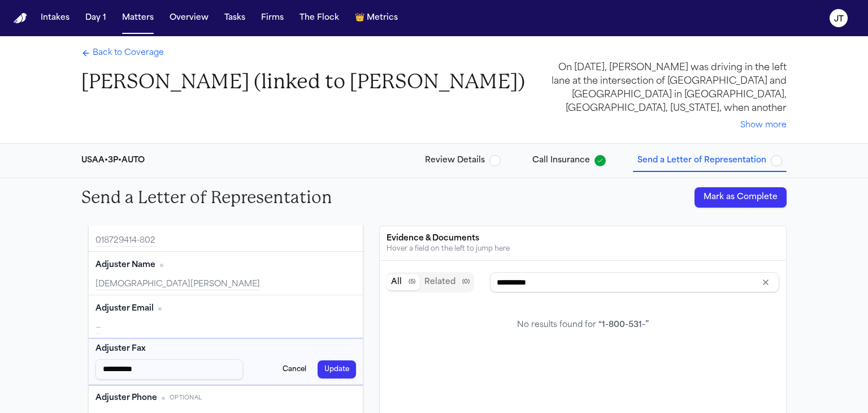
type input "**********"
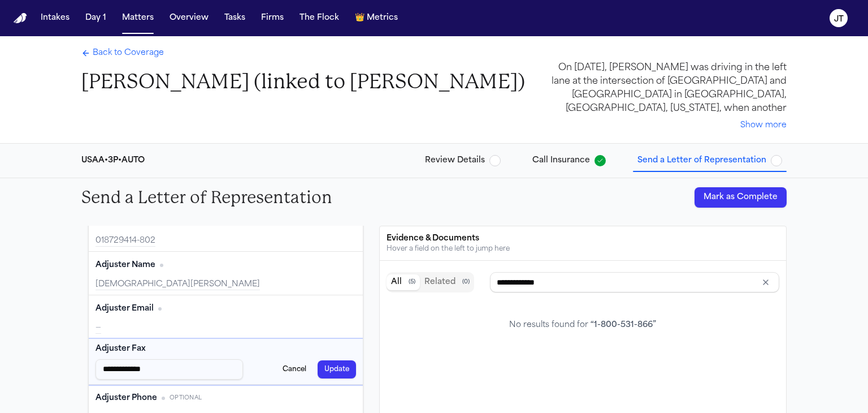
type input "**********"
click at [324, 375] on button "Update" at bounding box center [337, 369] width 38 height 18
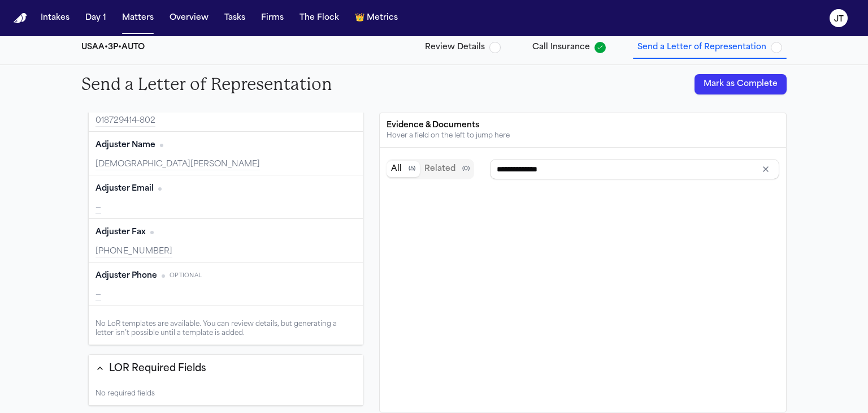
scroll to position [219, 0]
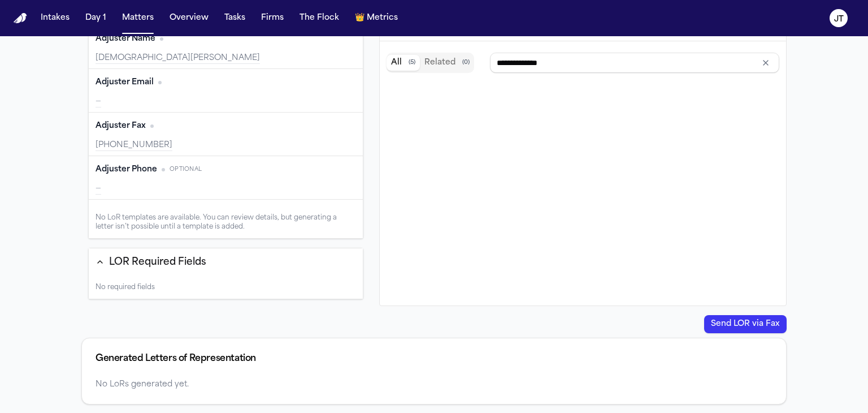
click at [105, 258] on div "LOR Required Fields" at bounding box center [151, 262] width 111 height 15
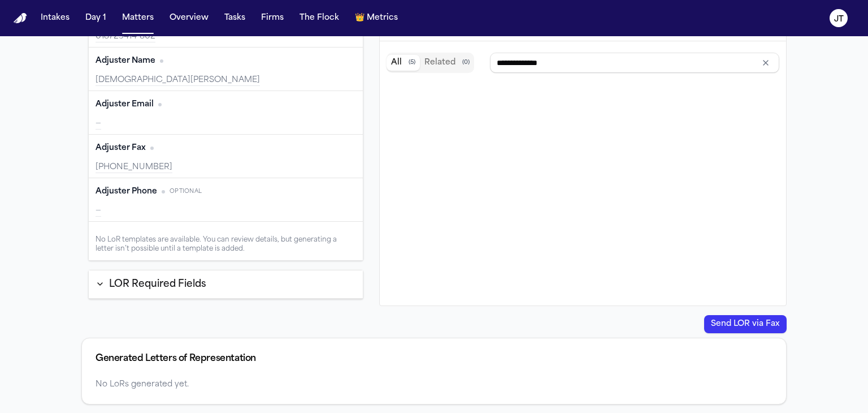
click at [103, 283] on icon "button" at bounding box center [100, 283] width 9 height 9
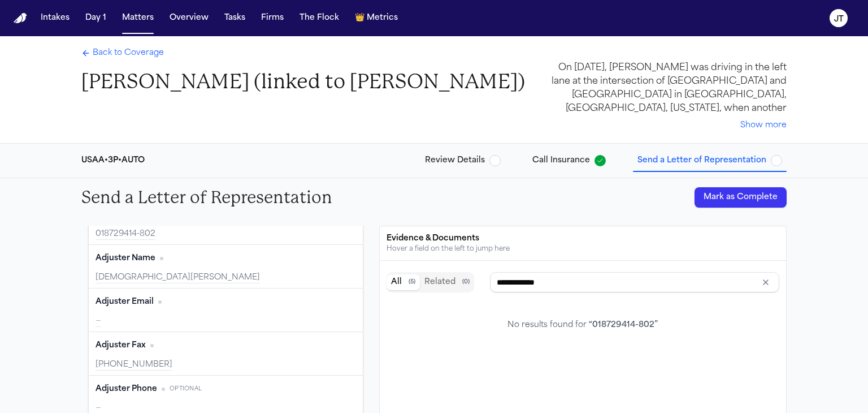
scroll to position [166, 0]
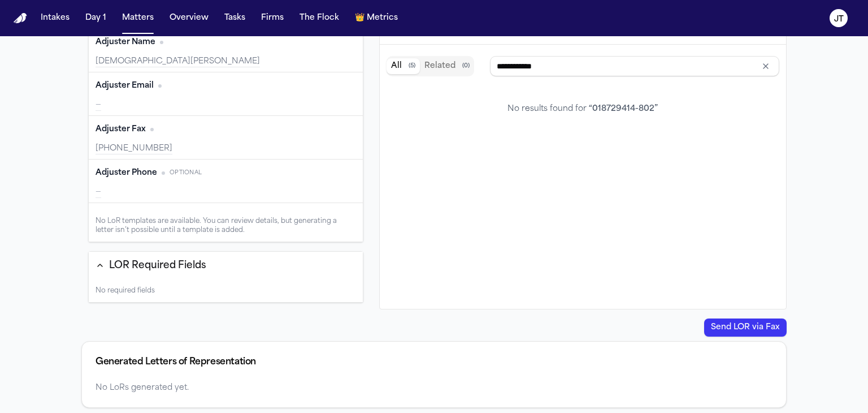
type input "**********"
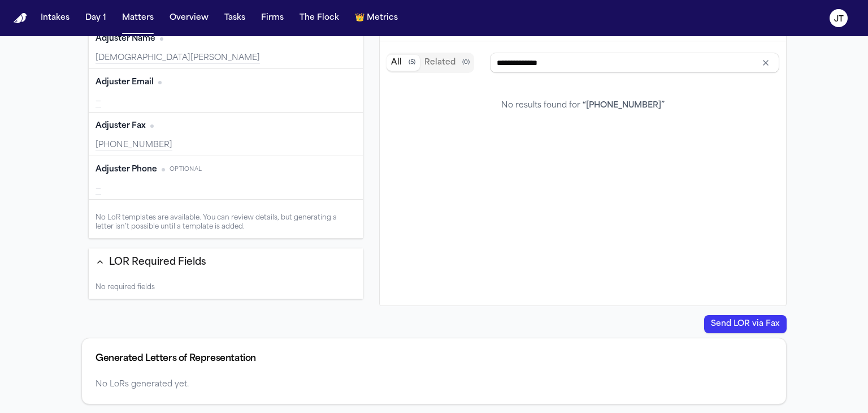
scroll to position [0, 0]
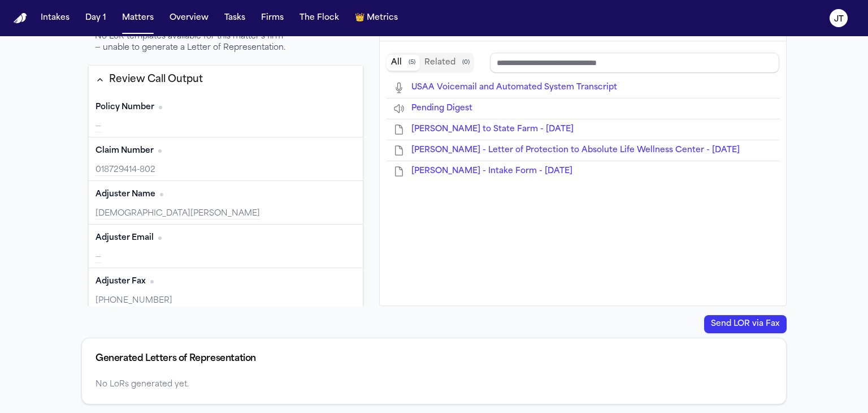
type input "**********"
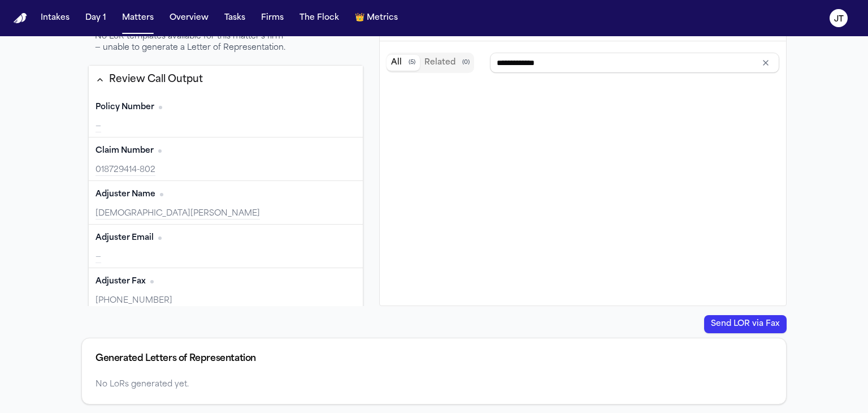
click at [60, 177] on div "**********" at bounding box center [434, 186] width 868 height 454
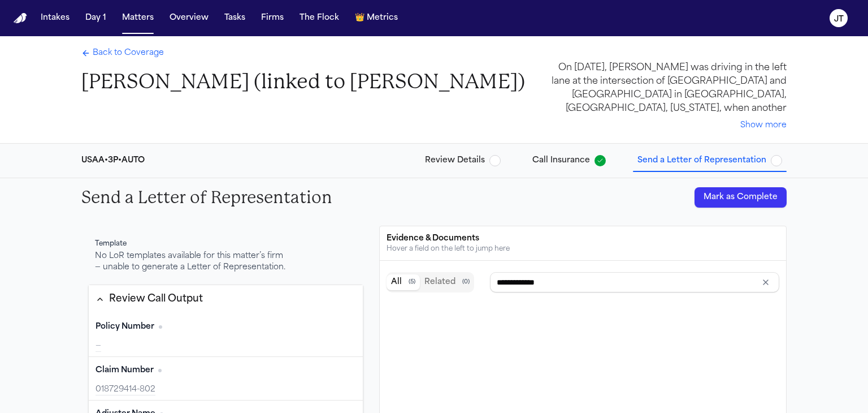
click at [126, 53] on span "Back to Coverage" at bounding box center [128, 52] width 71 height 11
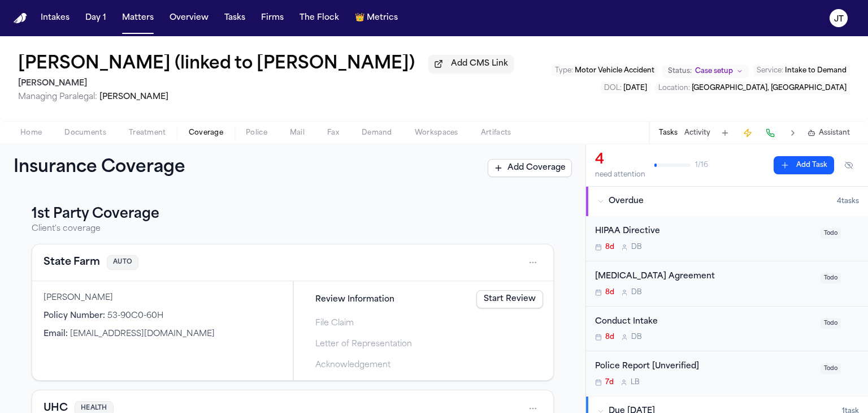
click at [20, 131] on span "Home" at bounding box center [30, 132] width 21 height 9
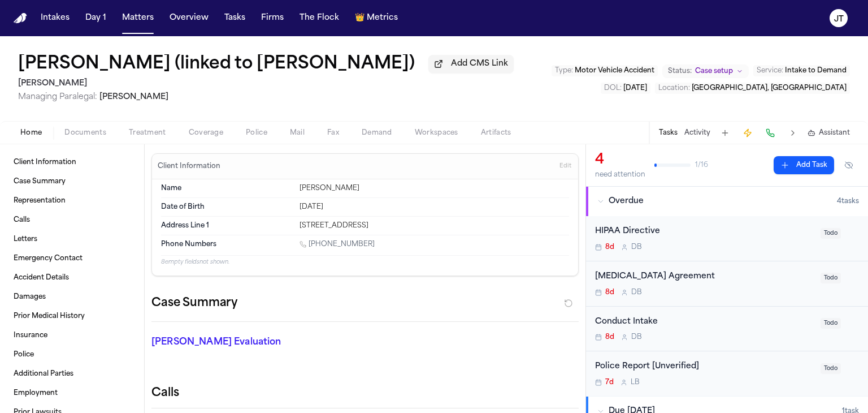
click at [86, 131] on span "Documents" at bounding box center [85, 132] width 42 height 9
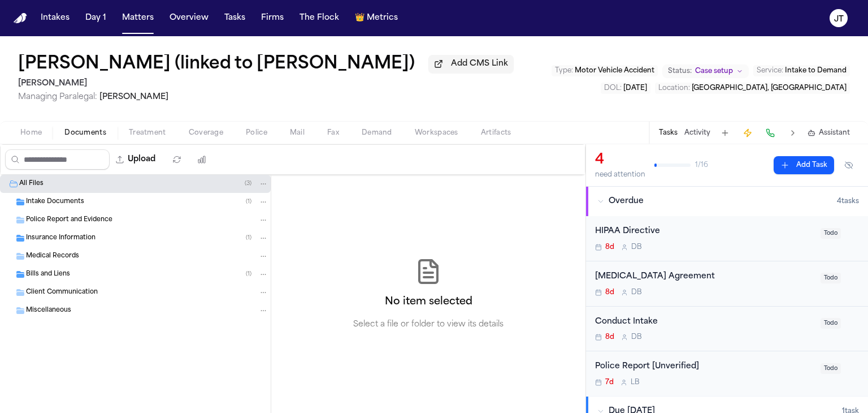
click at [220, 133] on span "Coverage" at bounding box center [206, 132] width 34 height 9
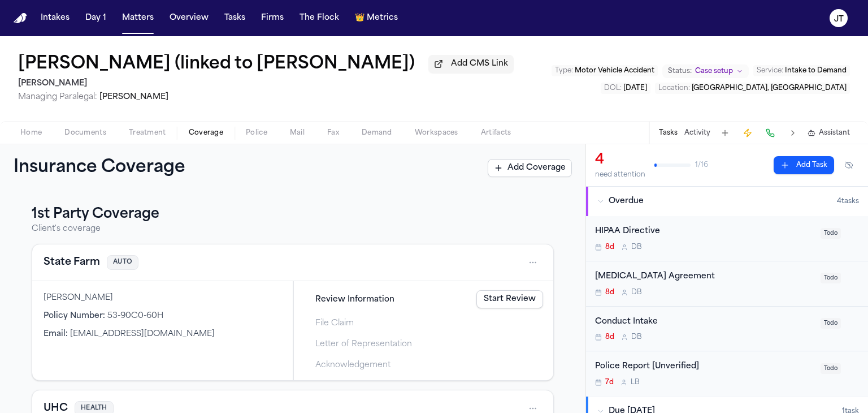
click at [300, 129] on span "Mail" at bounding box center [297, 132] width 15 height 9
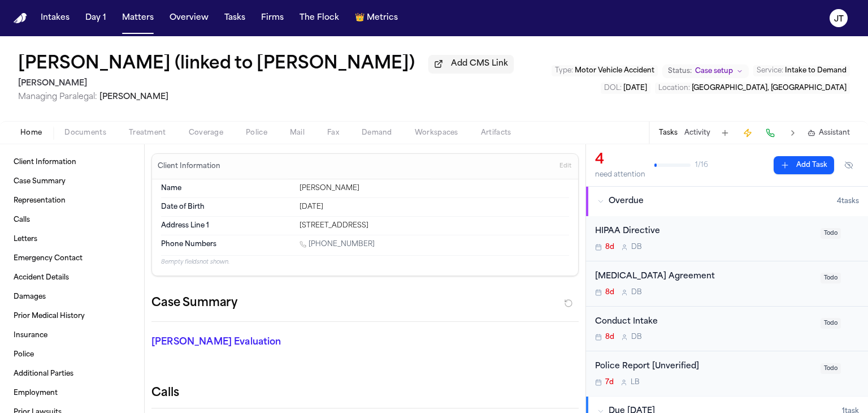
click at [32, 135] on span "Home" at bounding box center [30, 132] width 21 height 9
click at [23, 235] on span "Letters" at bounding box center [26, 239] width 24 height 9
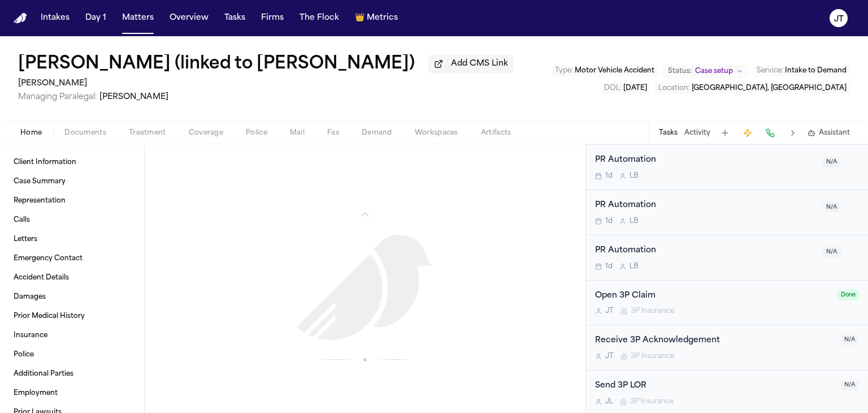
scroll to position [452, 0]
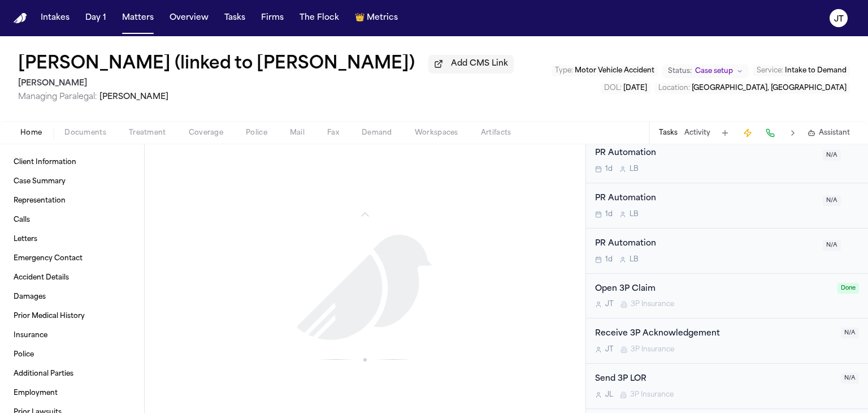
click at [622, 378] on div "Send 3P LOR" at bounding box center [714, 378] width 239 height 13
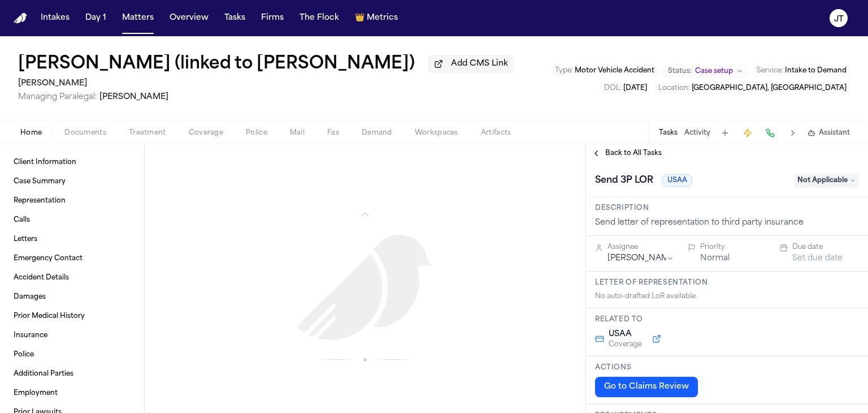
click at [642, 383] on button "Go to Claims Review" at bounding box center [646, 386] width 103 height 20
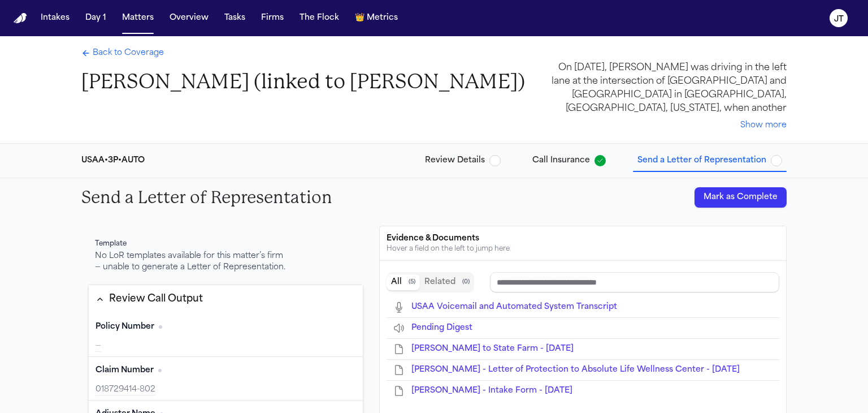
click at [117, 51] on span "Back to Coverage" at bounding box center [128, 52] width 71 height 11
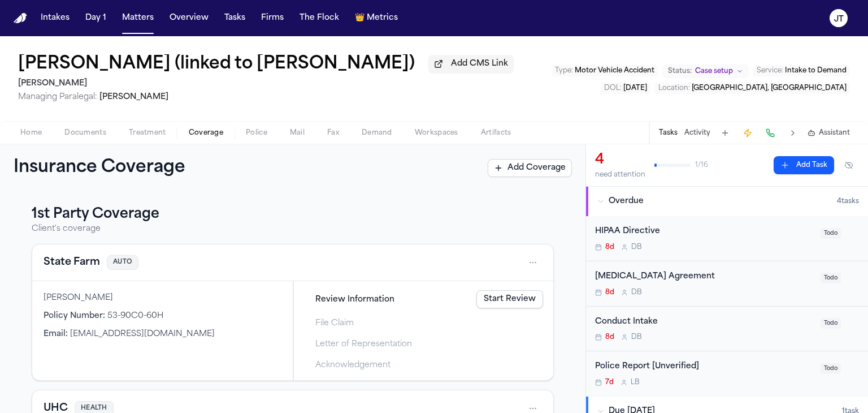
click at [26, 129] on span "Home" at bounding box center [30, 132] width 21 height 9
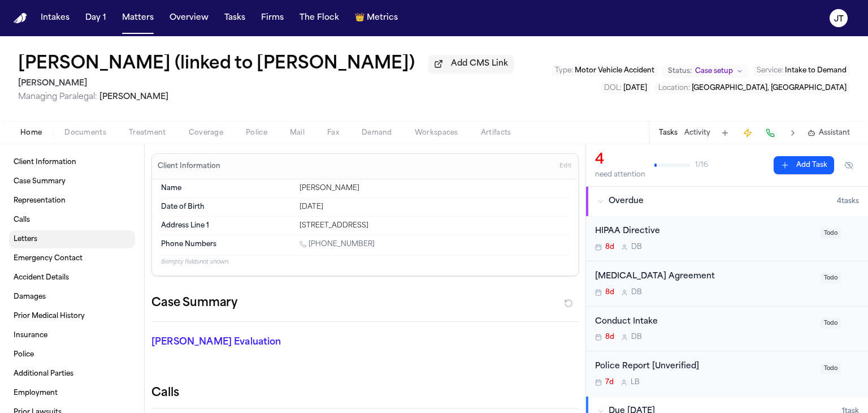
click at [22, 243] on span "Letters" at bounding box center [26, 239] width 24 height 9
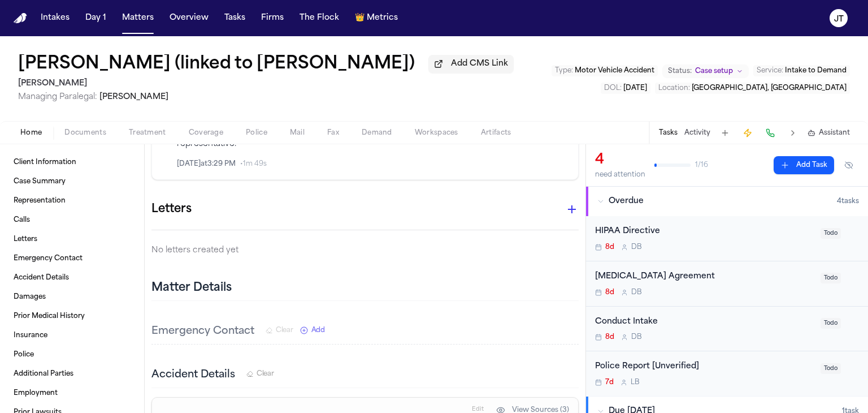
scroll to position [283, 0]
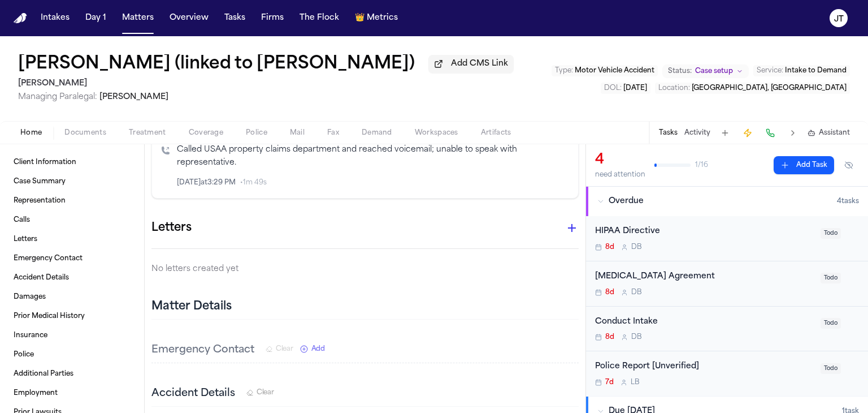
click at [568, 227] on icon "button" at bounding box center [572, 228] width 8 height 8
click at [562, 225] on div at bounding box center [434, 206] width 868 height 413
click at [565, 225] on icon "button" at bounding box center [572, 228] width 14 height 14
click at [570, 242] on ul at bounding box center [570, 241] width 9 height 9
